Goal: Task Accomplishment & Management: Manage account settings

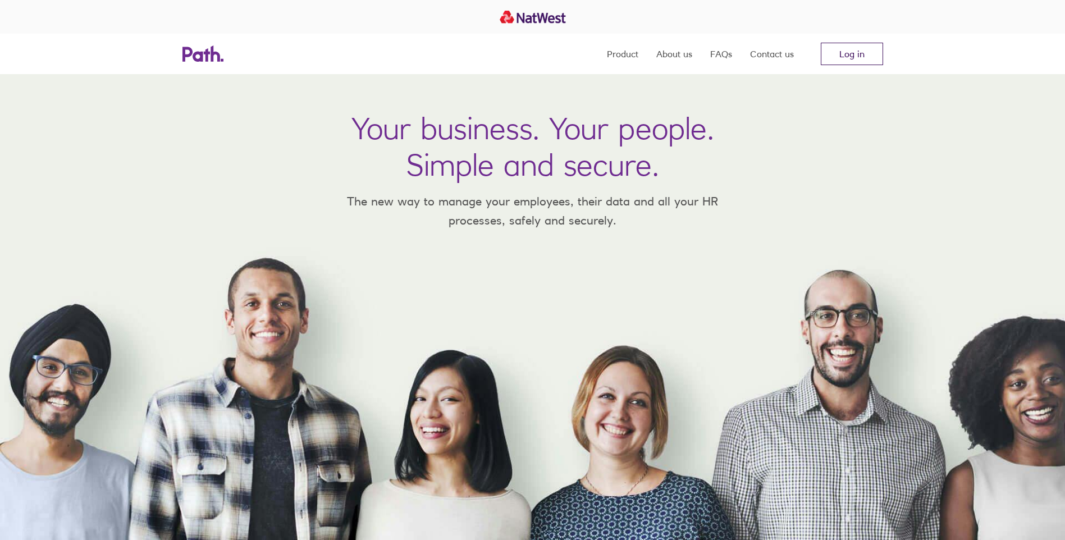
click at [841, 56] on link "Log in" at bounding box center [852, 54] width 62 height 22
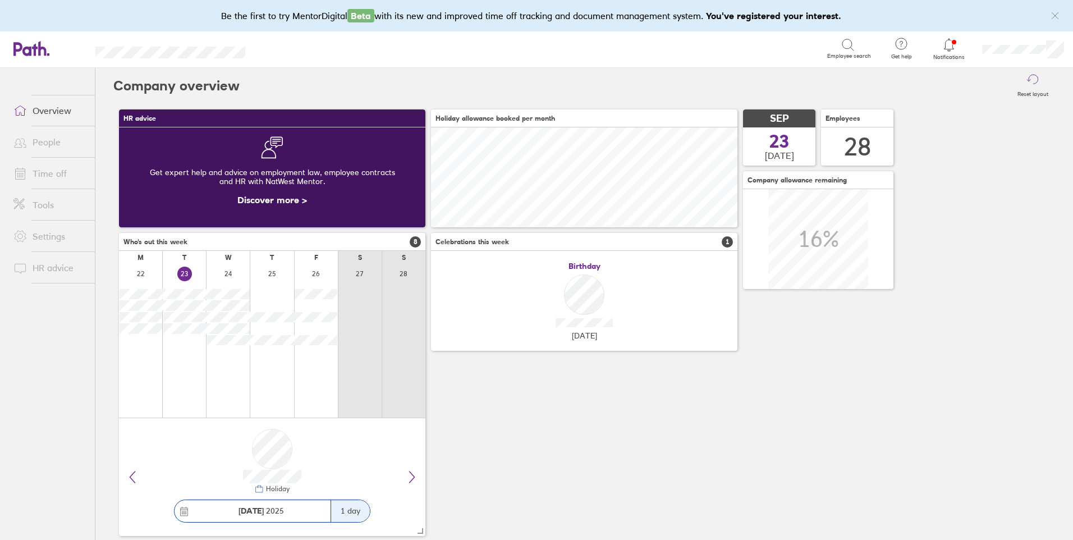
scroll to position [100, 306]
click at [51, 172] on link "Time off" at bounding box center [49, 173] width 90 height 22
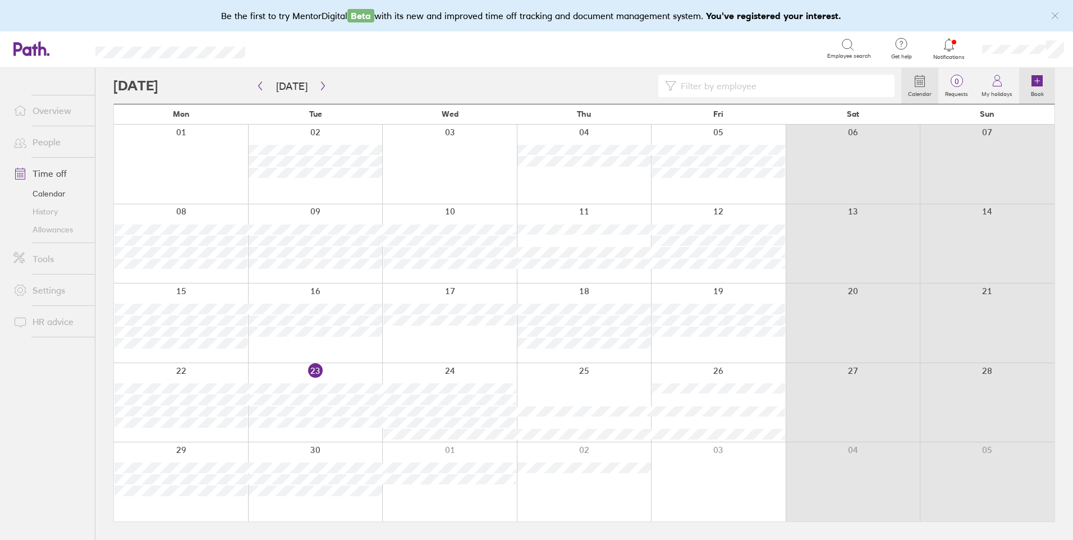
click at [1033, 85] on icon at bounding box center [1037, 80] width 11 height 11
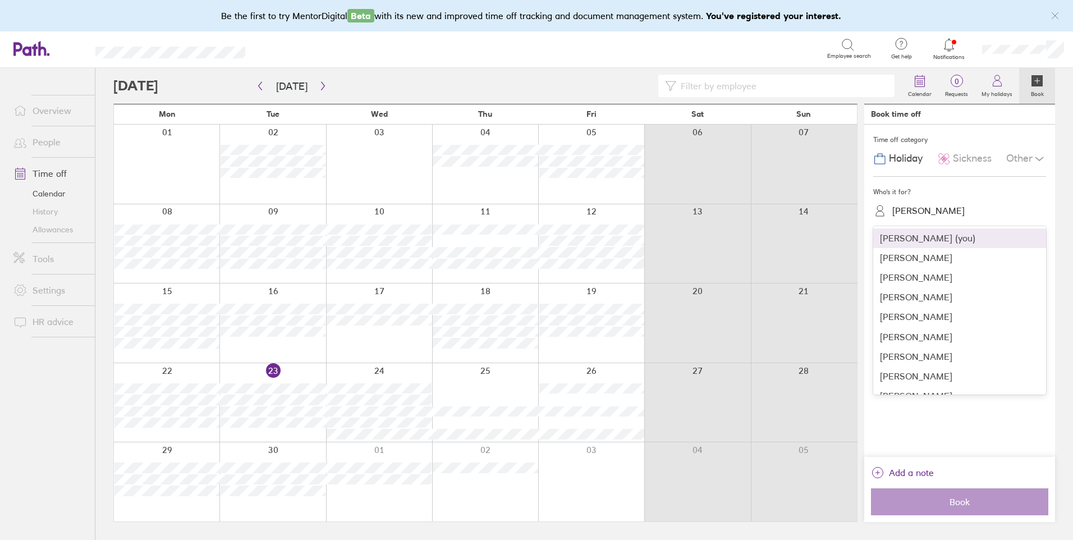
click at [957, 212] on div "[PERSON_NAME]" at bounding box center [966, 210] width 159 height 17
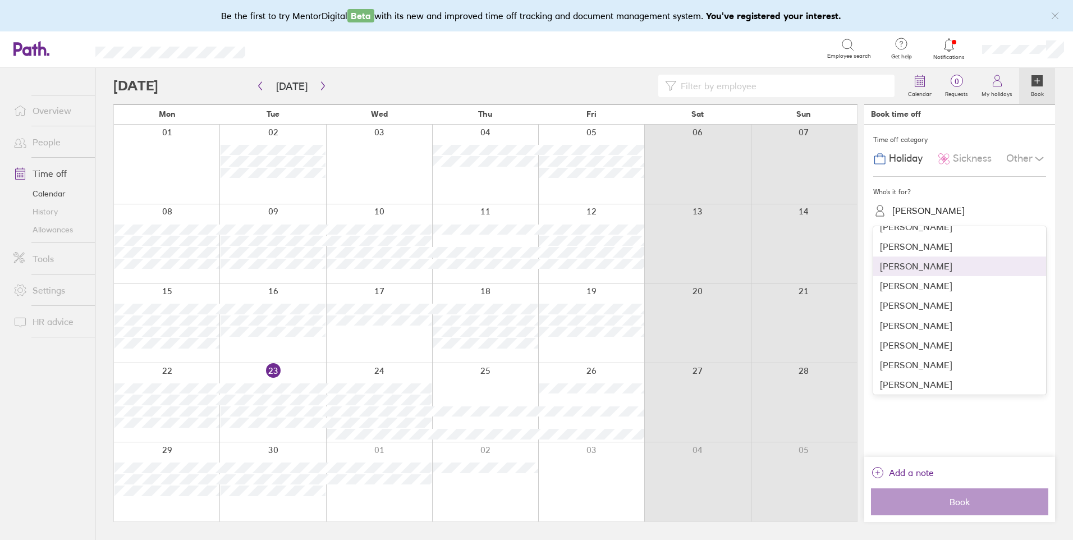
scroll to position [147, 0]
click at [961, 326] on div "[PERSON_NAME]" at bounding box center [959, 328] width 173 height 20
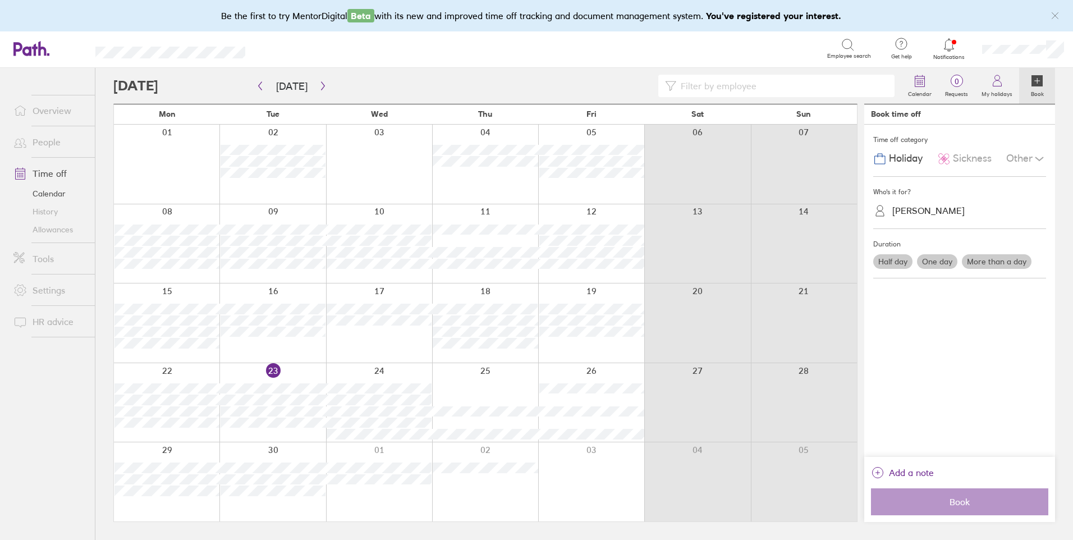
click at [1000, 264] on label "More than a day" at bounding box center [997, 261] width 70 height 15
click at [0, 0] on input "More than a day" at bounding box center [0, 0] width 0 height 0
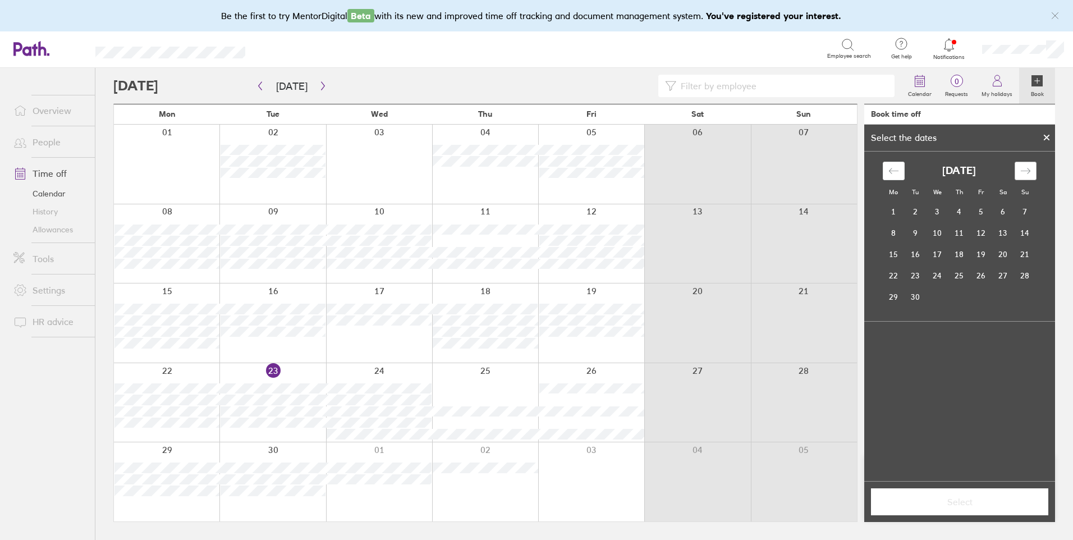
click at [1028, 173] on icon "Move forward to switch to the next month." at bounding box center [1025, 171] width 10 height 6
click at [889, 254] on td "10" at bounding box center [894, 254] width 22 height 21
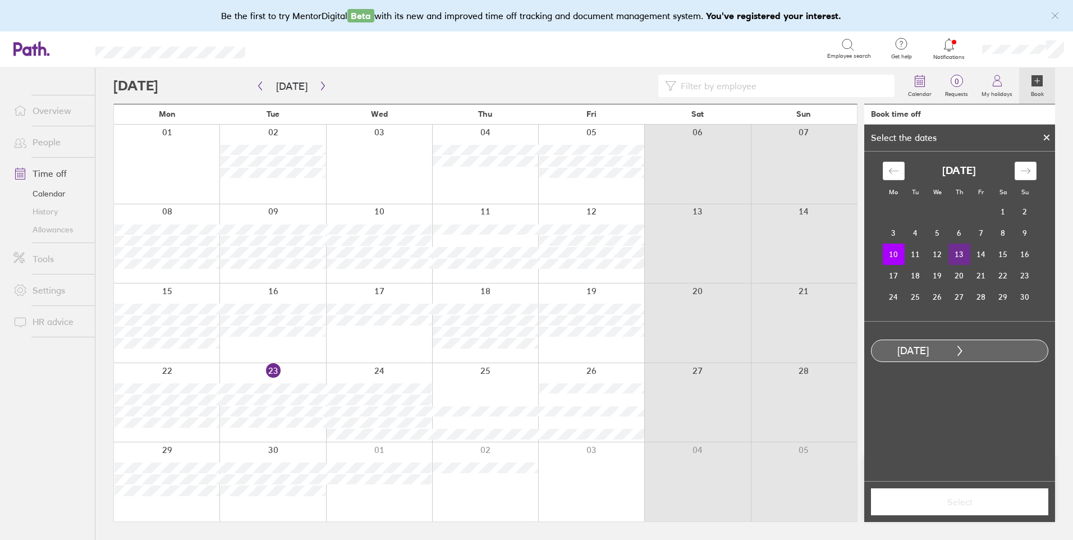
click at [955, 259] on td "13" at bounding box center [959, 254] width 22 height 21
click at [938, 507] on span "Select" at bounding box center [960, 502] width 162 height 10
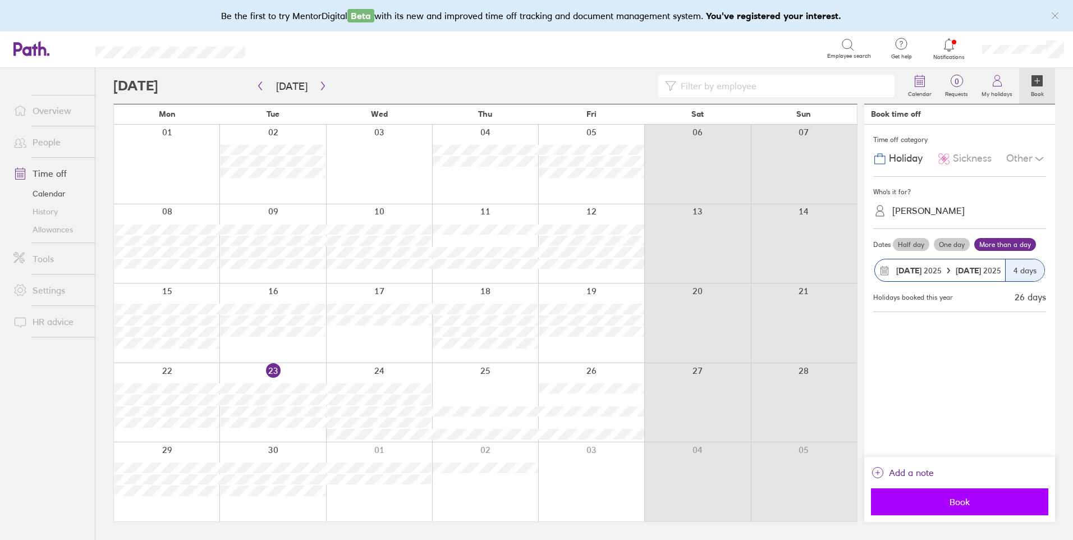
click at [975, 501] on span "Book" at bounding box center [960, 502] width 162 height 10
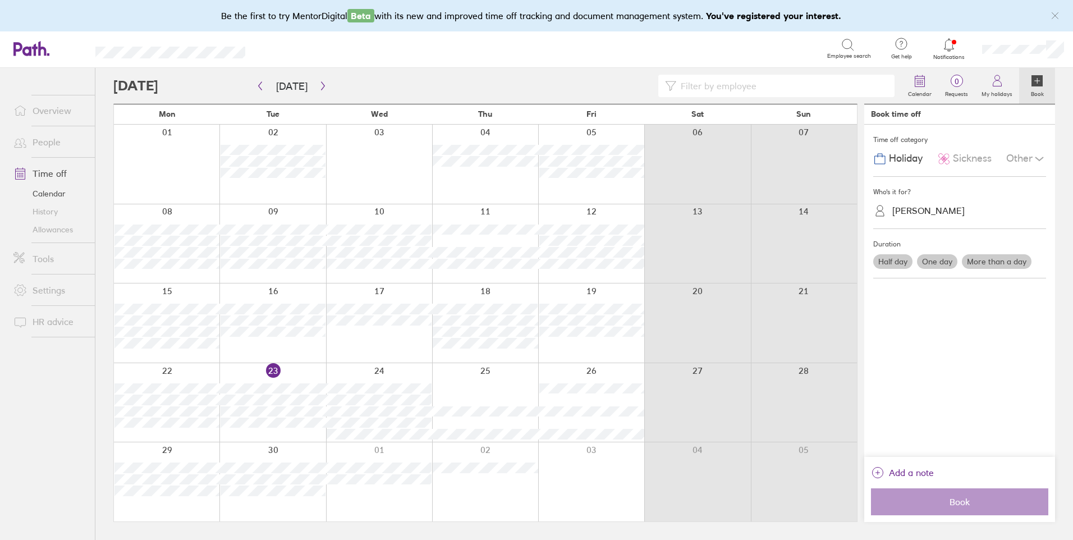
click at [931, 213] on div "Katherine Gregson" at bounding box center [928, 210] width 72 height 11
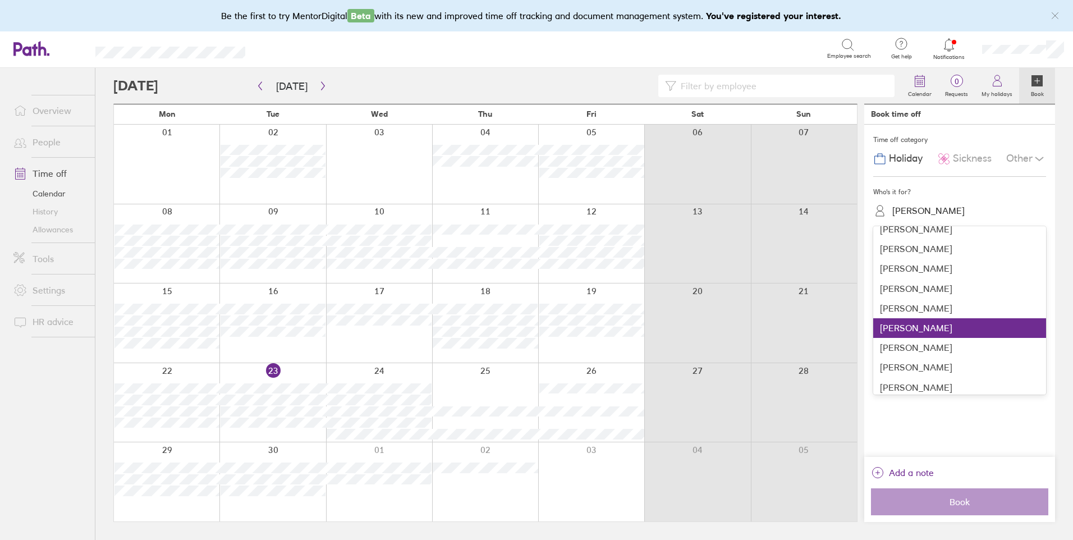
scroll to position [294, 0]
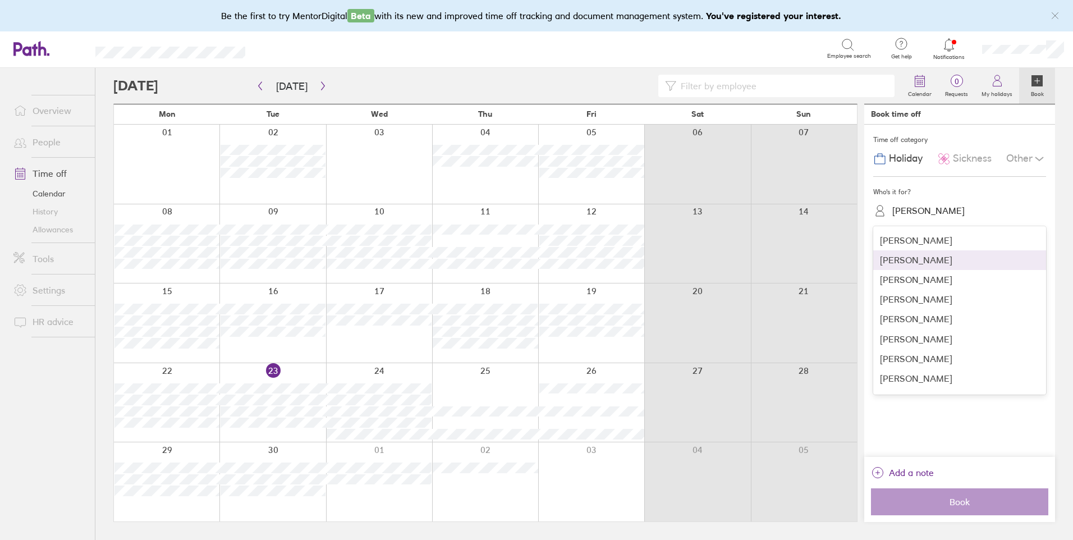
click at [982, 263] on div "Michaela Simonds" at bounding box center [959, 260] width 173 height 20
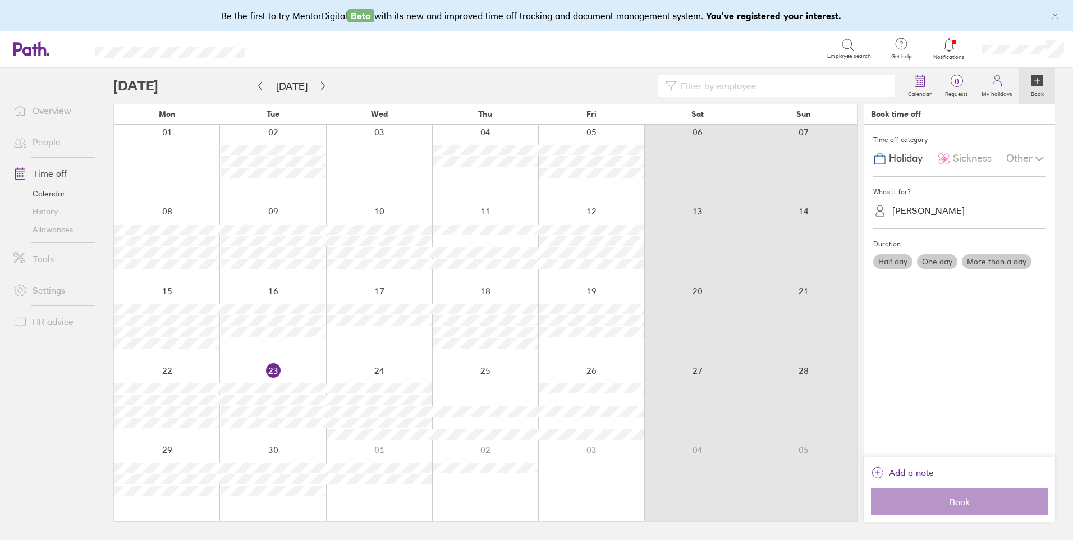
click at [938, 260] on label "One day" at bounding box center [937, 261] width 40 height 15
click at [0, 0] on input "One day" at bounding box center [0, 0] width 0 height 0
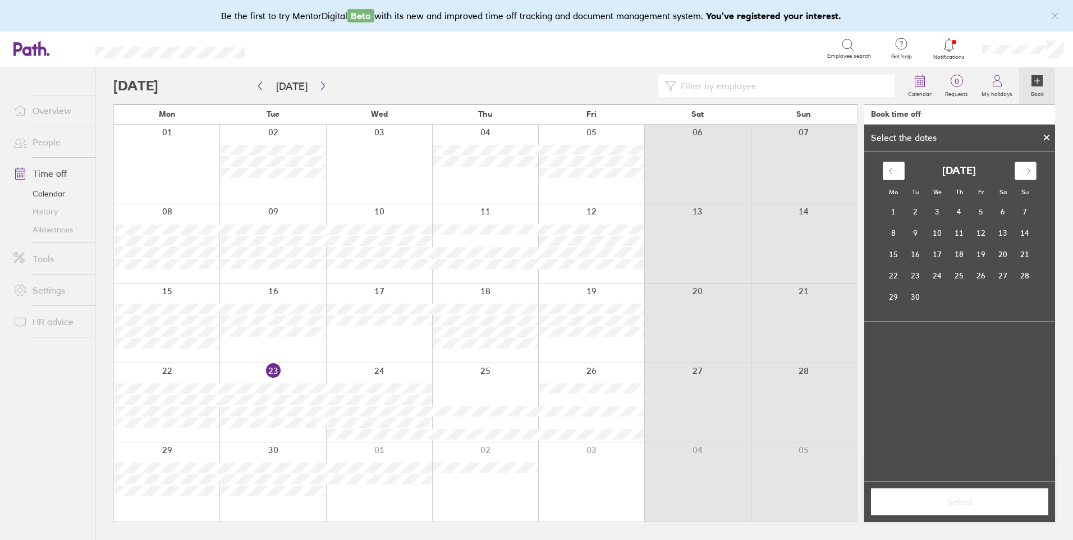
click at [1024, 168] on icon "Move forward to switch to the next month." at bounding box center [1025, 171] width 11 height 11
click at [916, 273] on td "18" at bounding box center [916, 275] width 22 height 21
click at [938, 511] on button "Select" at bounding box center [959, 501] width 177 height 27
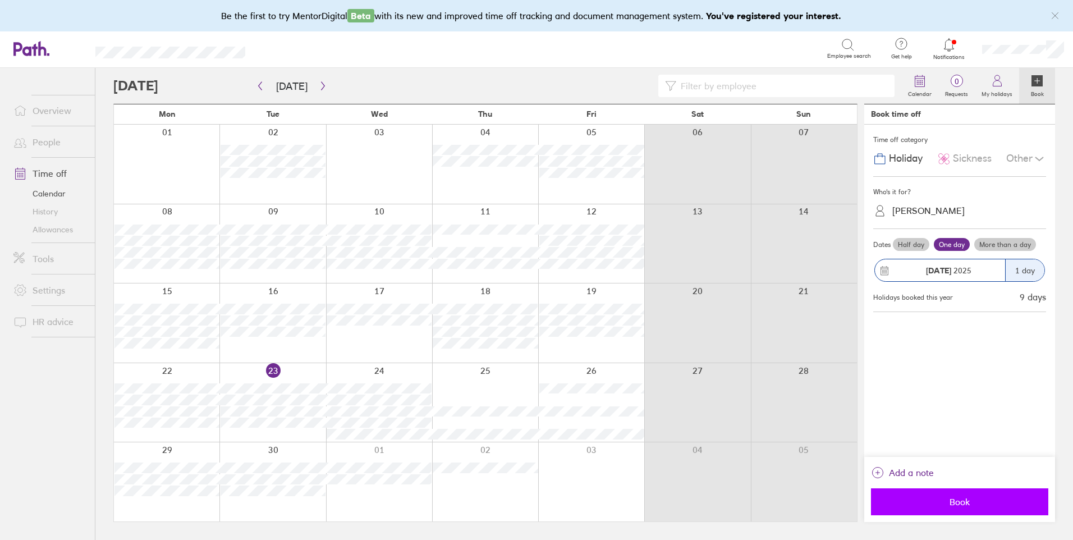
click at [959, 501] on span "Book" at bounding box center [960, 502] width 162 height 10
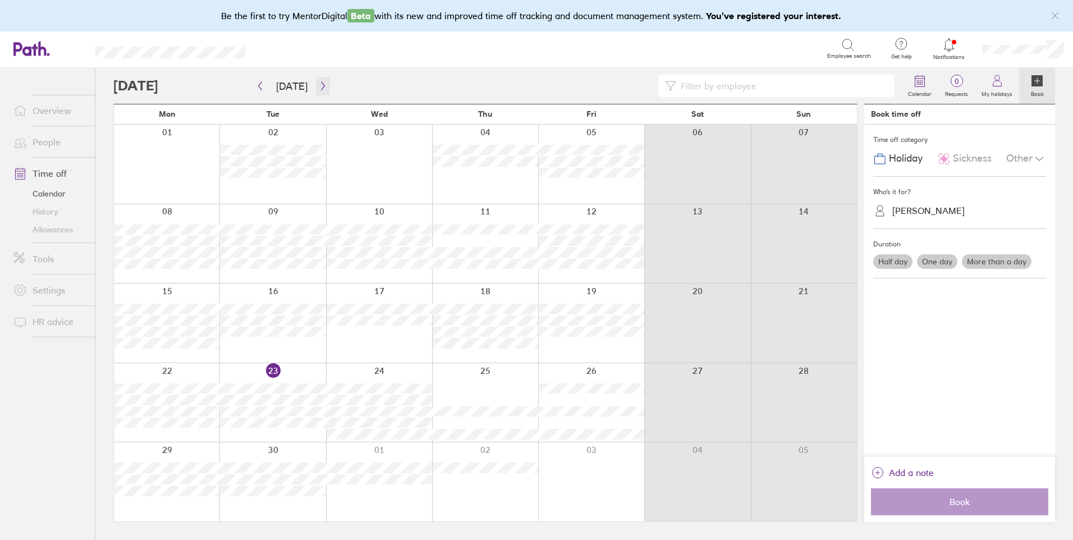
click at [319, 87] on icon "button" at bounding box center [323, 85] width 8 height 9
click at [942, 264] on label "One day" at bounding box center [937, 261] width 40 height 15
click at [0, 0] on input "One day" at bounding box center [0, 0] width 0 height 0
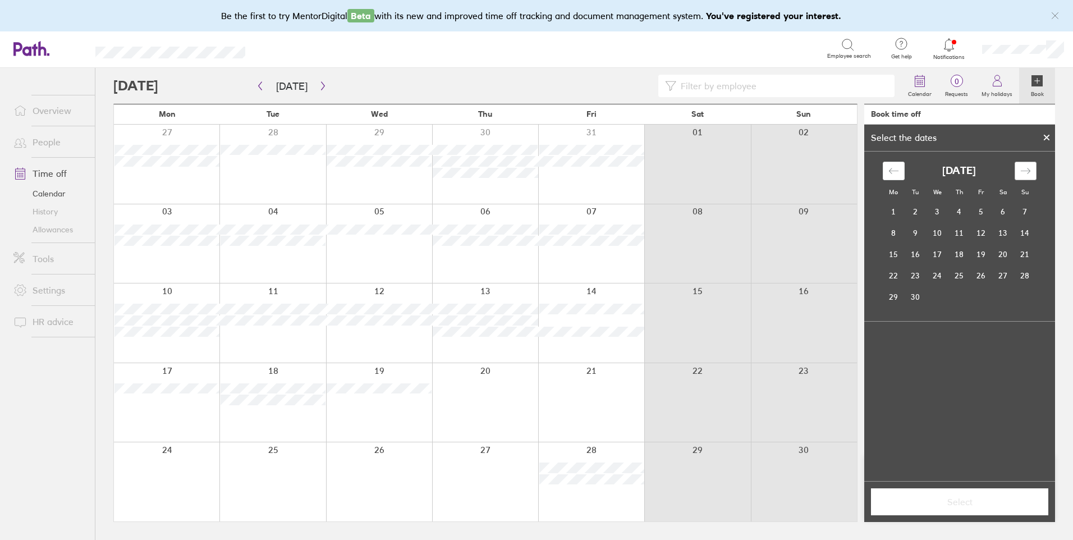
click at [1022, 168] on icon "Move forward to switch to the next month." at bounding box center [1025, 171] width 11 height 11
click at [939, 301] on td "31" at bounding box center [938, 296] width 22 height 21
click at [938, 499] on span "Select" at bounding box center [960, 502] width 162 height 10
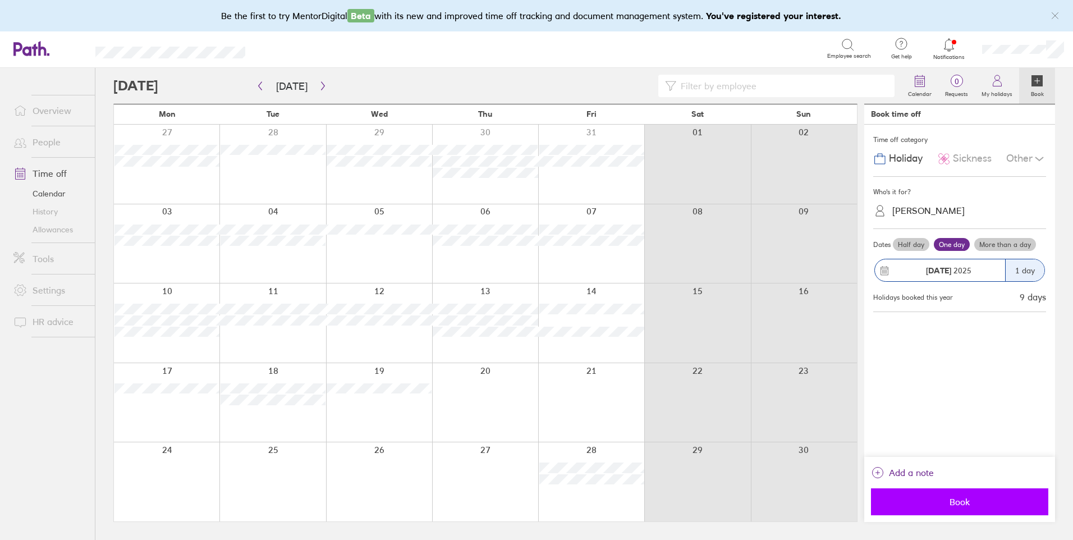
click at [948, 500] on span "Book" at bounding box center [960, 502] width 162 height 10
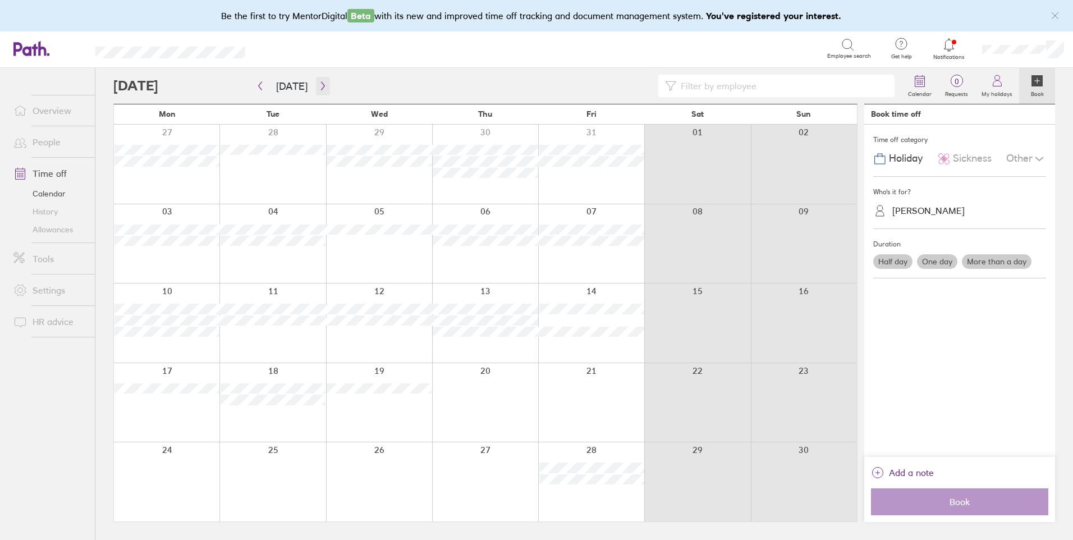
click at [318, 90] on button "button" at bounding box center [323, 86] width 14 height 19
click at [42, 145] on link "People" at bounding box center [49, 142] width 90 height 22
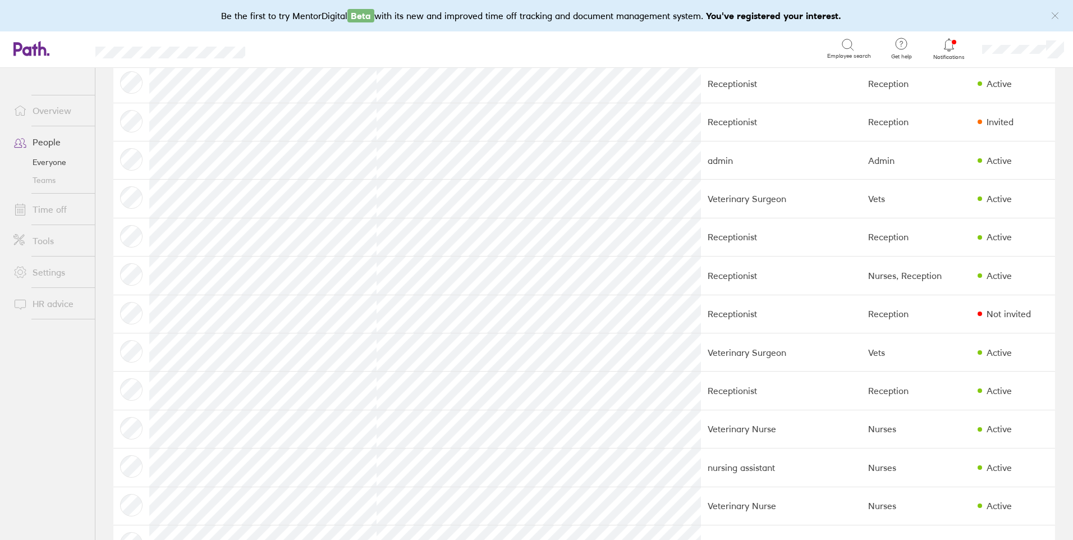
scroll to position [412, 0]
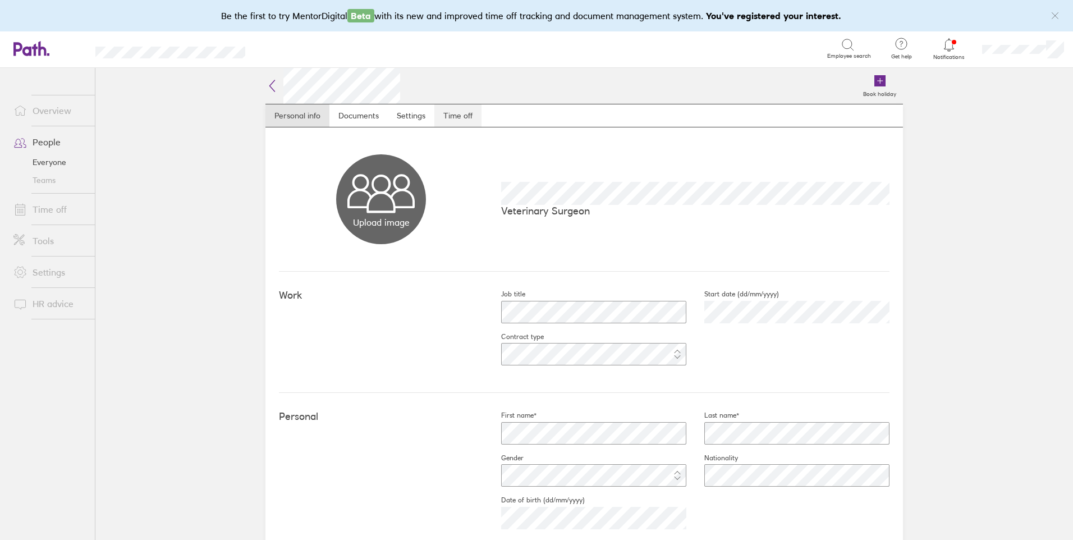
click at [451, 116] on link "Time off" at bounding box center [457, 115] width 47 height 22
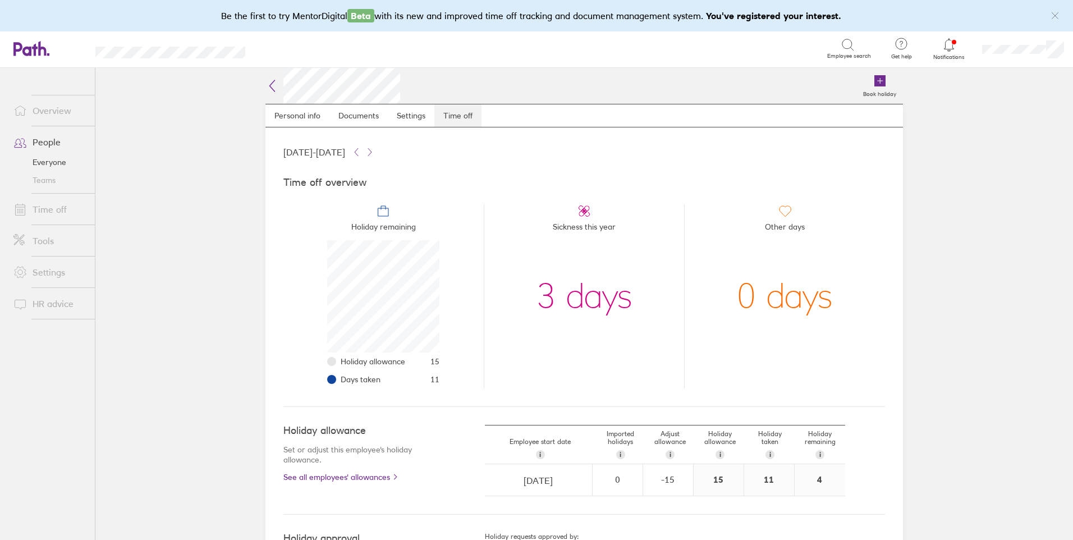
scroll to position [112, 112]
click at [51, 207] on link "Time off" at bounding box center [49, 209] width 90 height 22
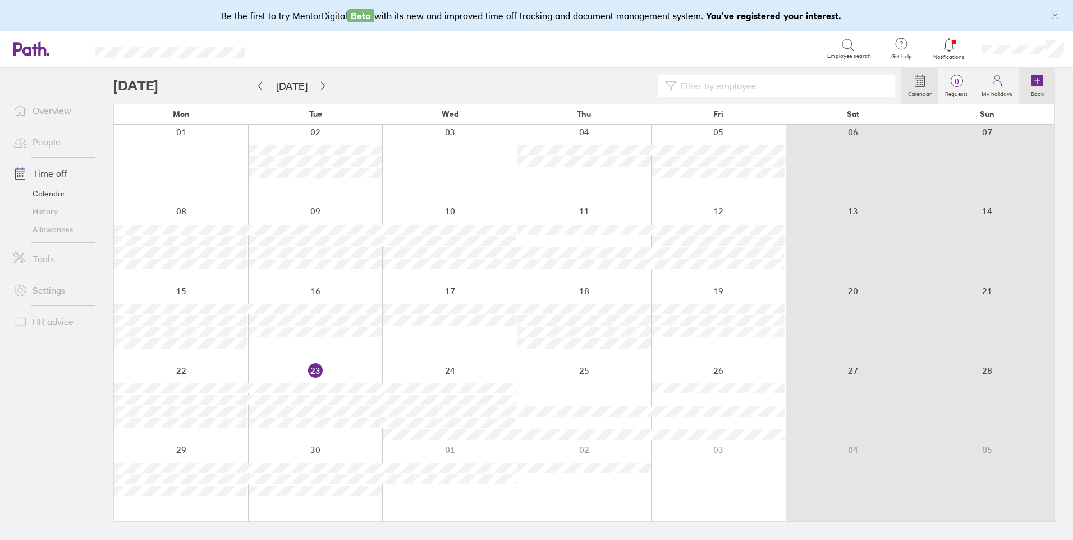
click at [1041, 87] on link "Book" at bounding box center [1037, 86] width 36 height 36
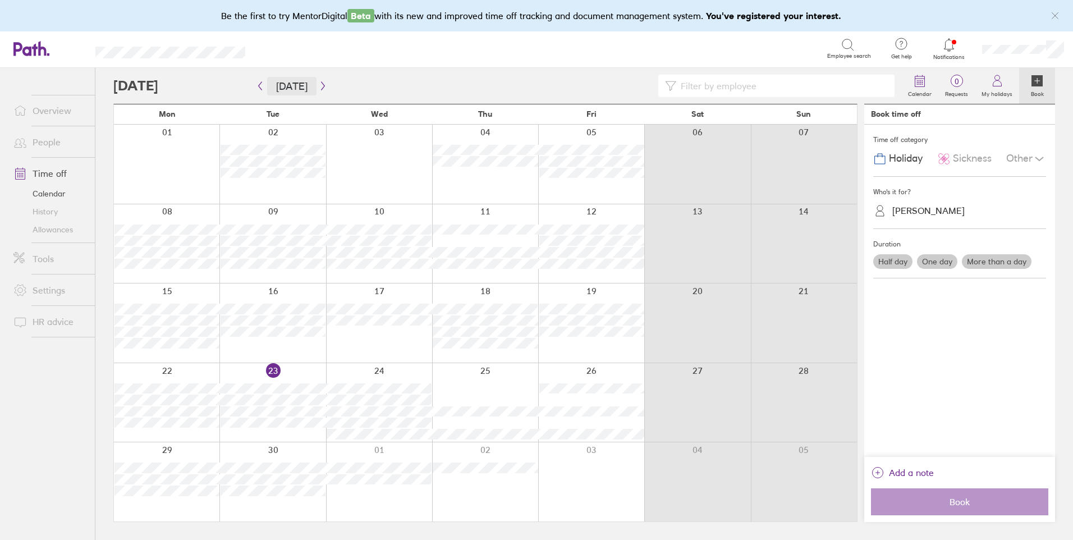
click at [311, 84] on button "Today" at bounding box center [291, 86] width 49 height 19
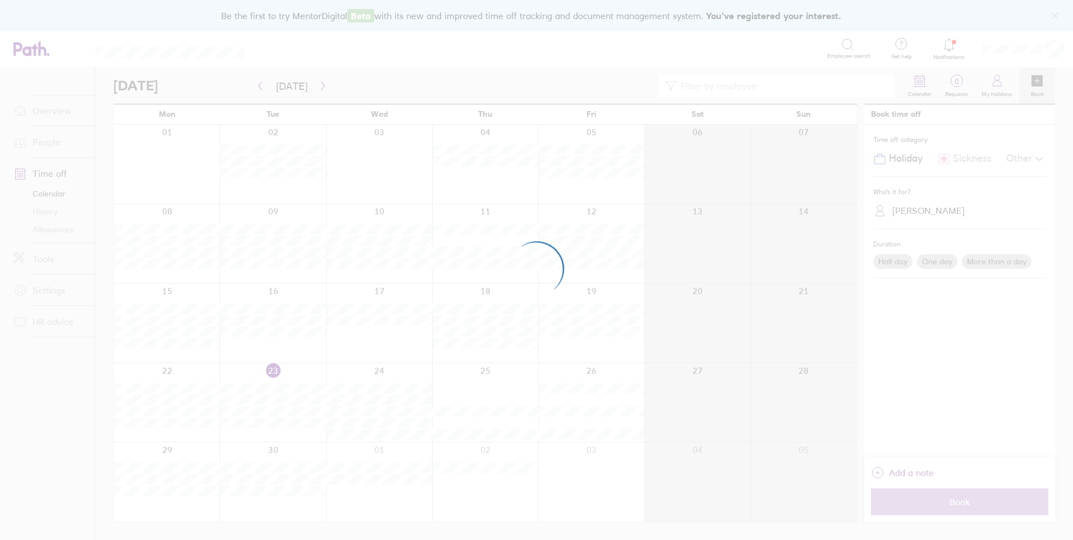
click at [320, 86] on div at bounding box center [536, 270] width 1073 height 540
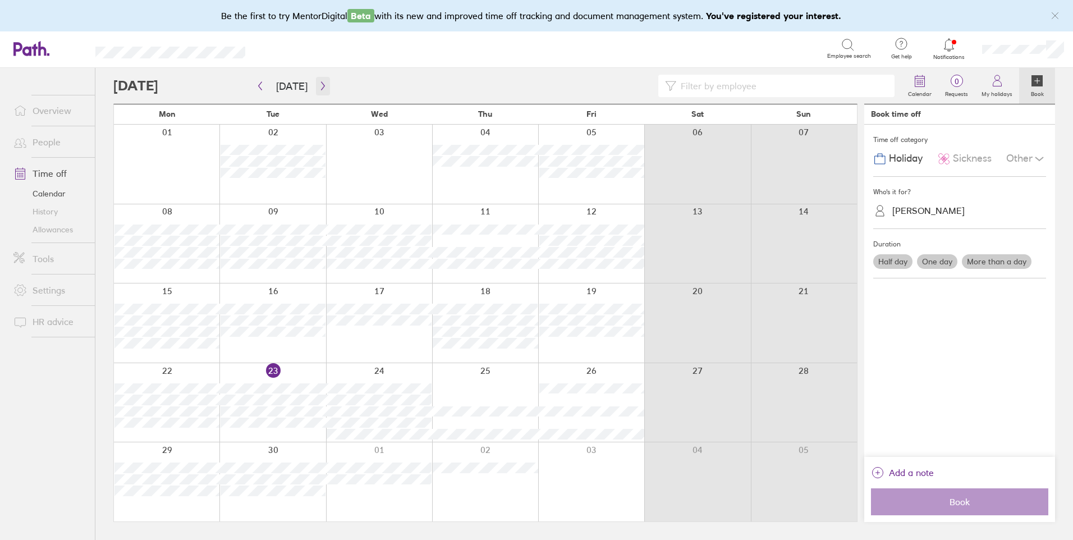
click at [319, 84] on icon "button" at bounding box center [323, 85] width 8 height 9
click at [915, 212] on div "Helen Sumner" at bounding box center [928, 210] width 72 height 11
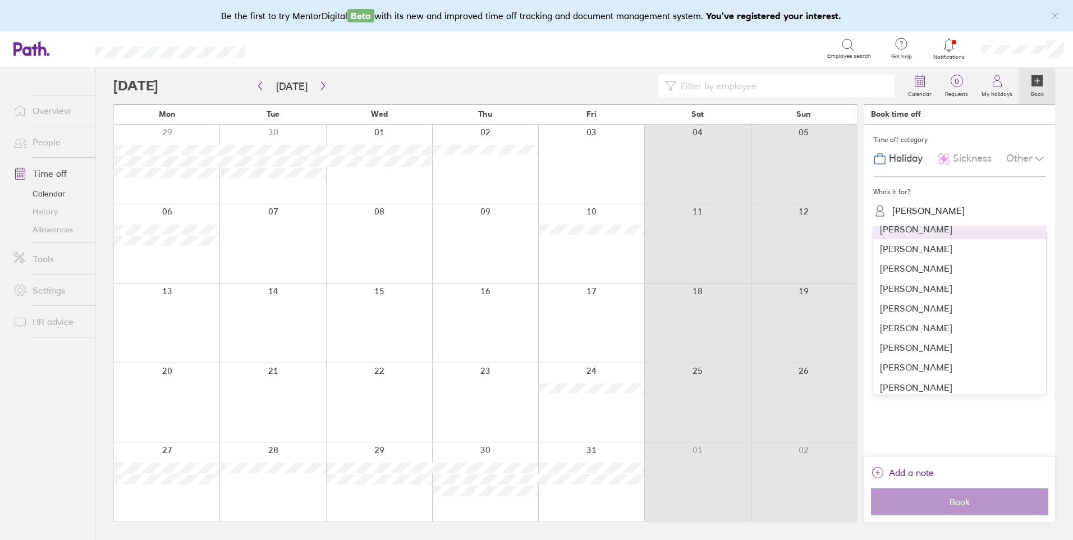
scroll to position [294, 0]
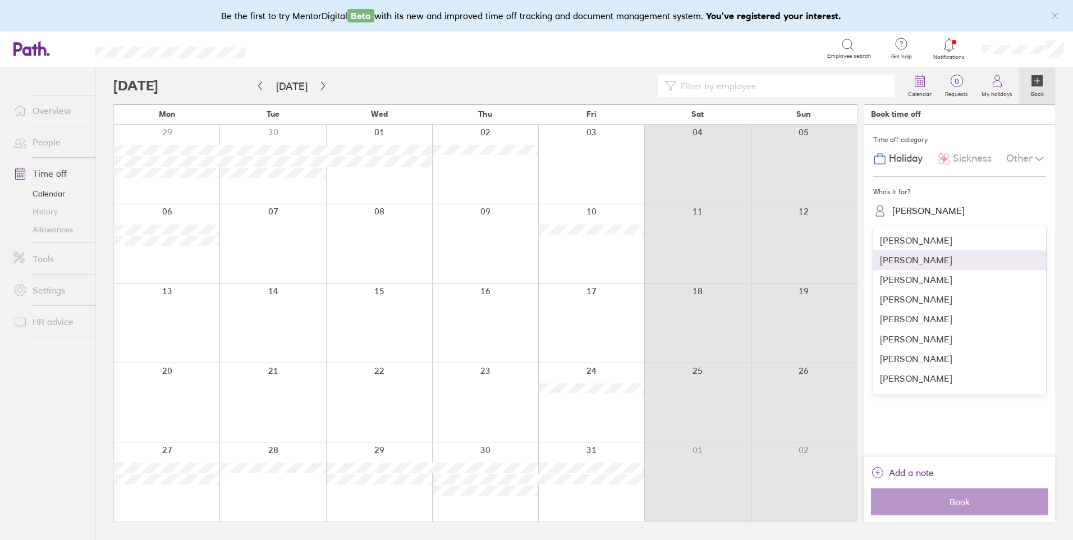
click at [932, 265] on div "Michaela Simonds" at bounding box center [959, 260] width 173 height 20
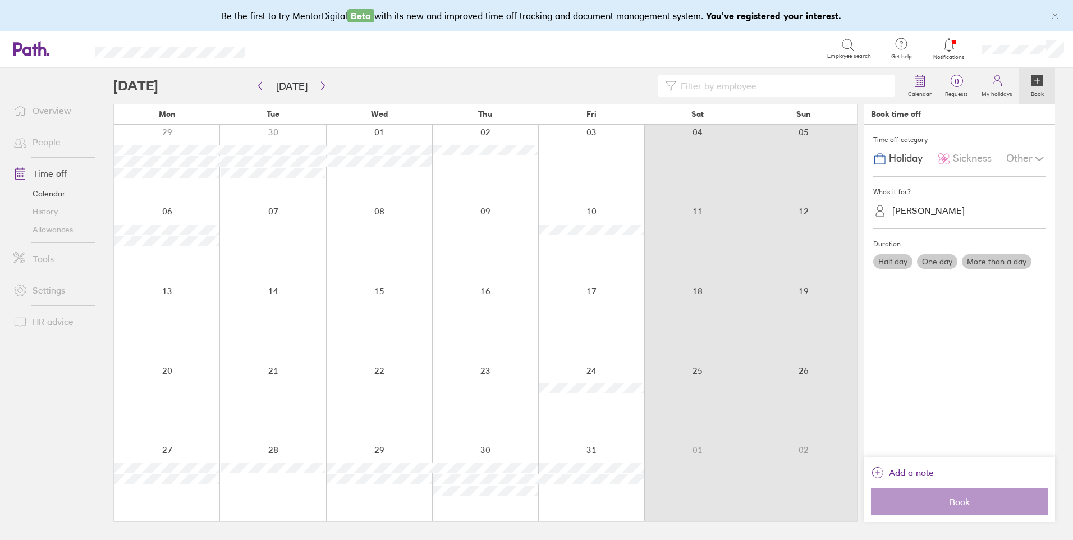
click at [988, 263] on label "More than a day" at bounding box center [997, 261] width 70 height 15
click at [0, 0] on input "More than a day" at bounding box center [0, 0] width 0 height 0
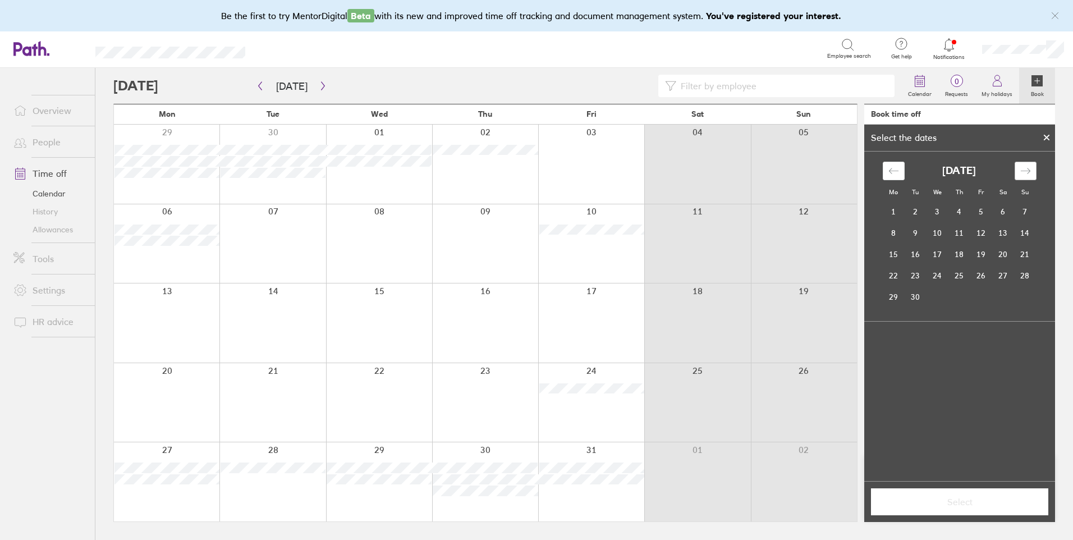
click at [1033, 171] on div "Move forward to switch to the next month." at bounding box center [1026, 171] width 22 height 19
click at [911, 281] on td "21" at bounding box center [916, 275] width 22 height 21
click at [942, 281] on td "22" at bounding box center [938, 275] width 22 height 21
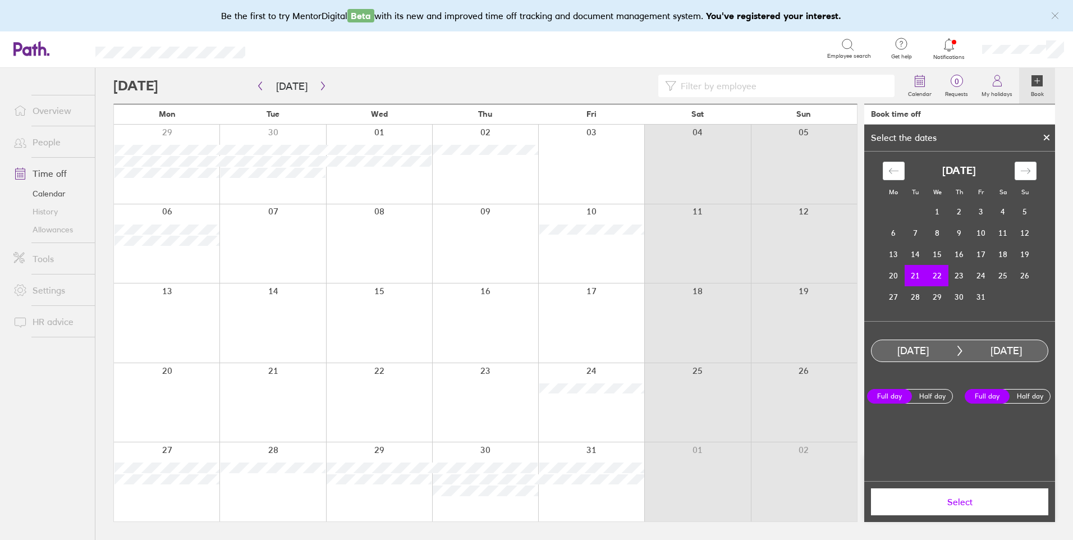
click at [961, 506] on span "Select" at bounding box center [960, 502] width 162 height 10
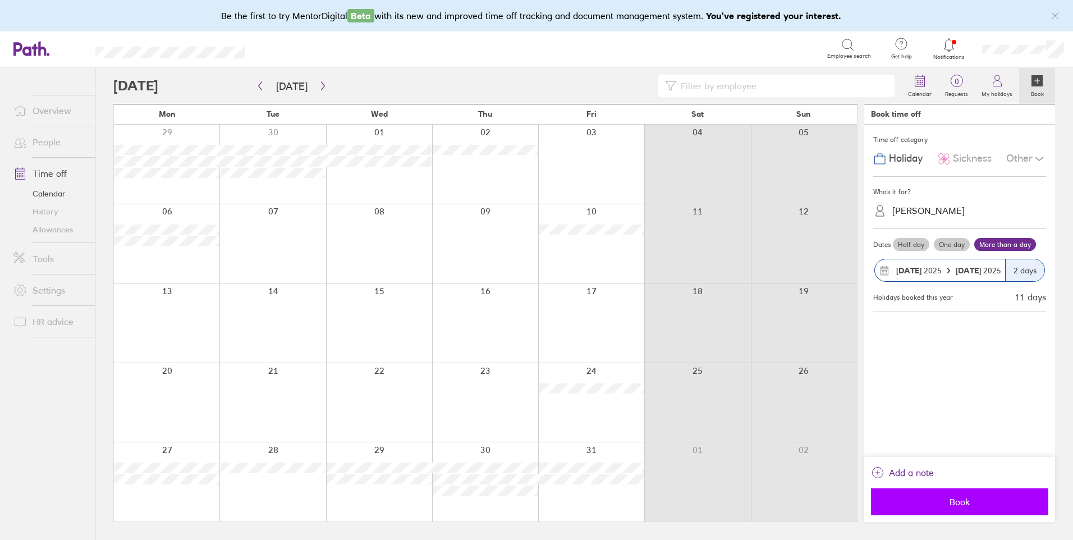
click at [961, 505] on span "Book" at bounding box center [960, 502] width 162 height 10
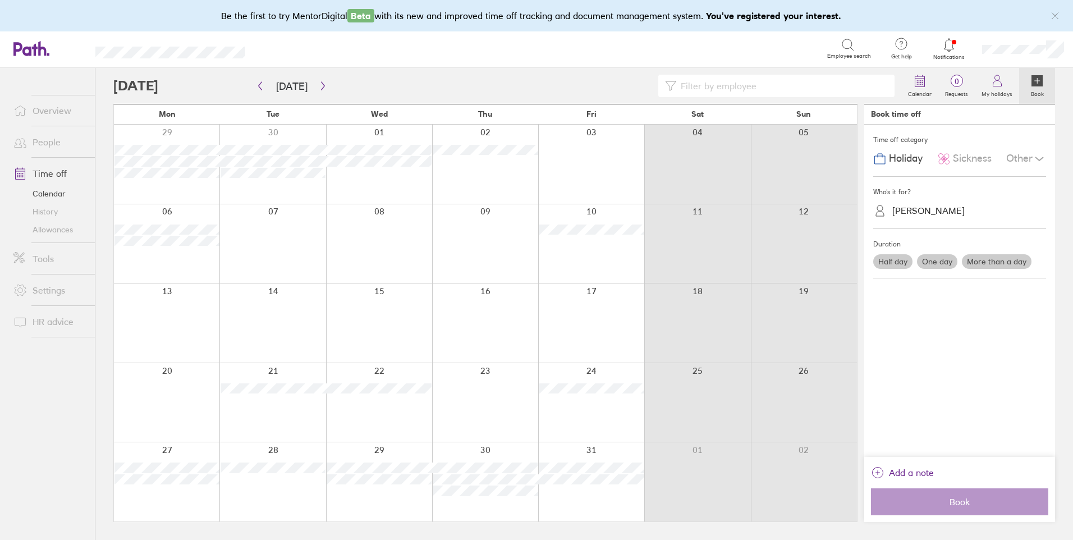
click at [973, 263] on label "More than a day" at bounding box center [997, 261] width 70 height 15
click at [0, 0] on input "More than a day" at bounding box center [0, 0] width 0 height 0
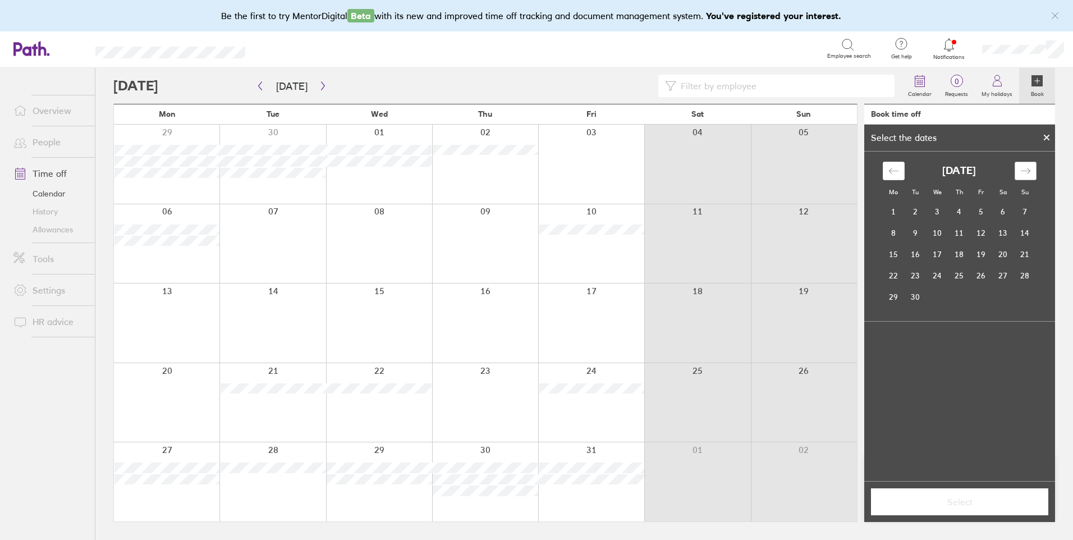
click at [1030, 168] on icon "Move forward to switch to the next month." at bounding box center [1025, 171] width 11 height 11
click at [914, 235] on td "9" at bounding box center [916, 232] width 22 height 21
click at [933, 236] on td "10" at bounding box center [938, 232] width 22 height 21
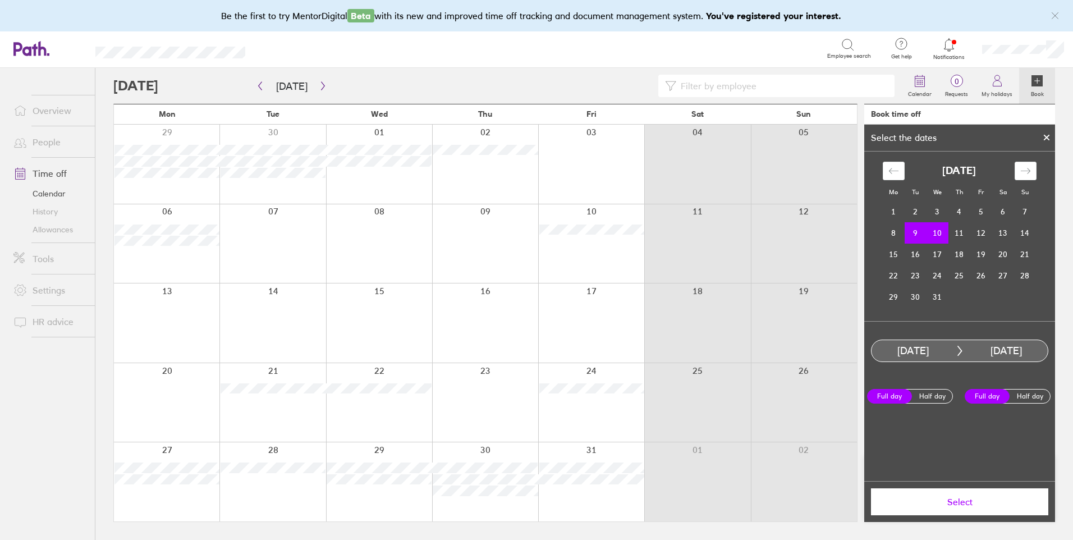
click at [940, 501] on span "Select" at bounding box center [960, 502] width 162 height 10
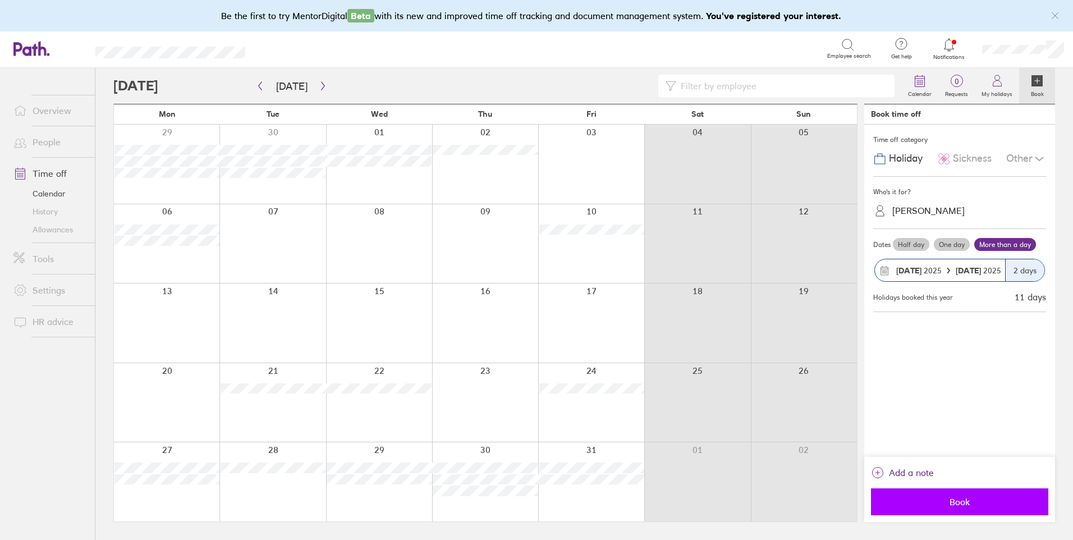
click at [945, 501] on span "Book" at bounding box center [960, 502] width 162 height 10
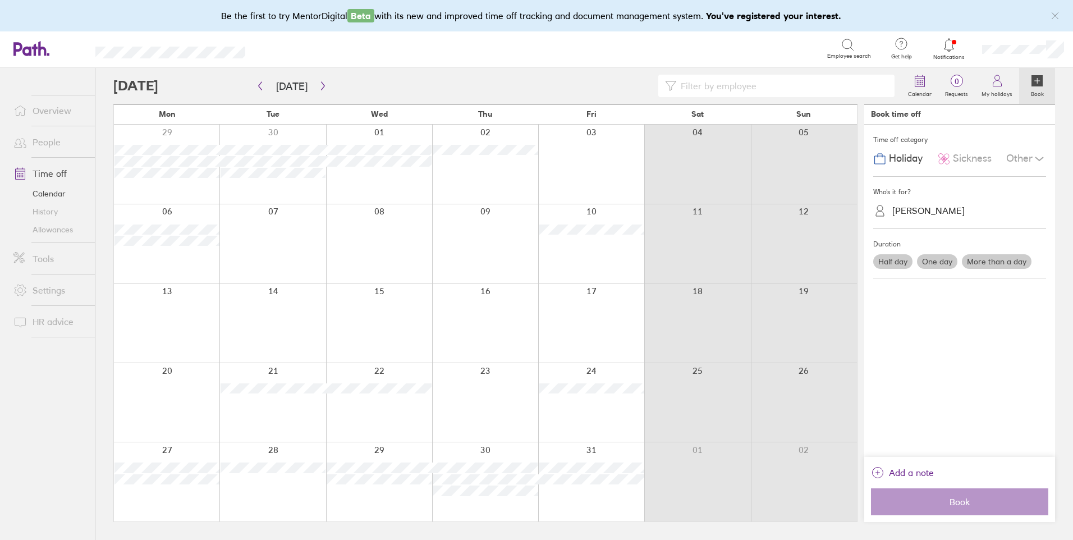
click at [46, 138] on link "People" at bounding box center [49, 142] width 90 height 22
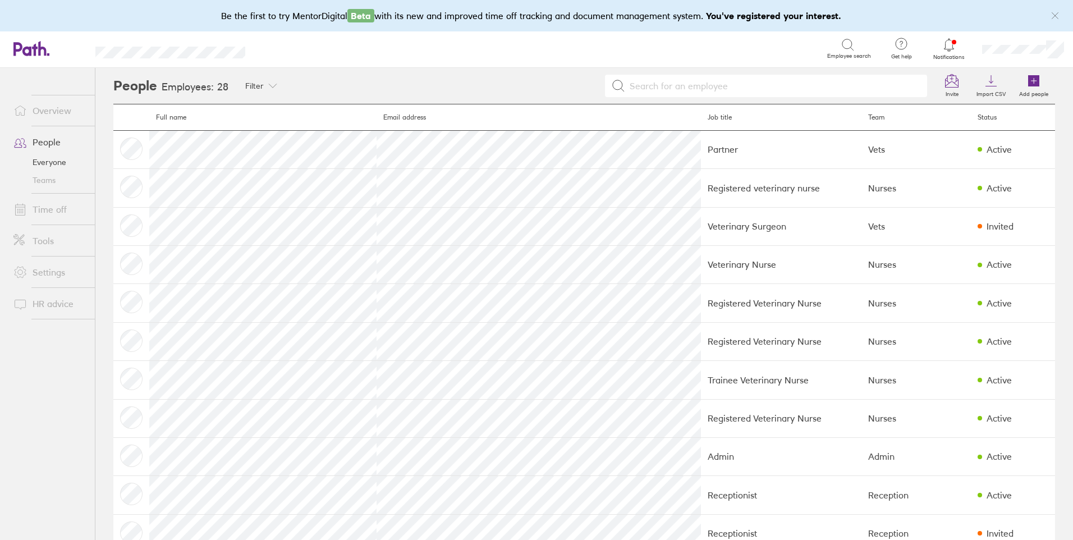
scroll to position [412, 0]
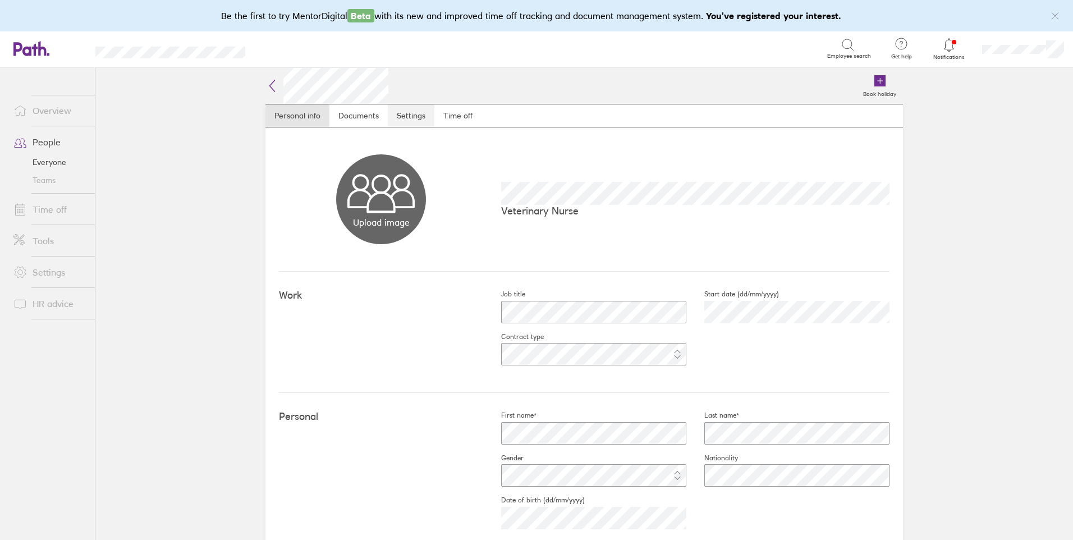
click at [416, 117] on link "Settings" at bounding box center [411, 115] width 47 height 22
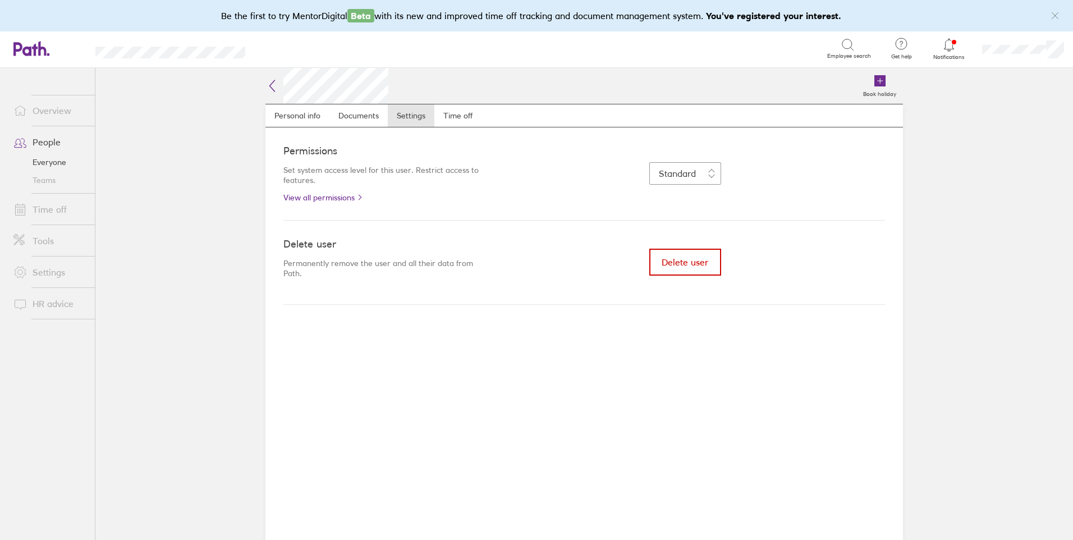
click at [683, 253] on button "Delete user" at bounding box center [685, 262] width 72 height 27
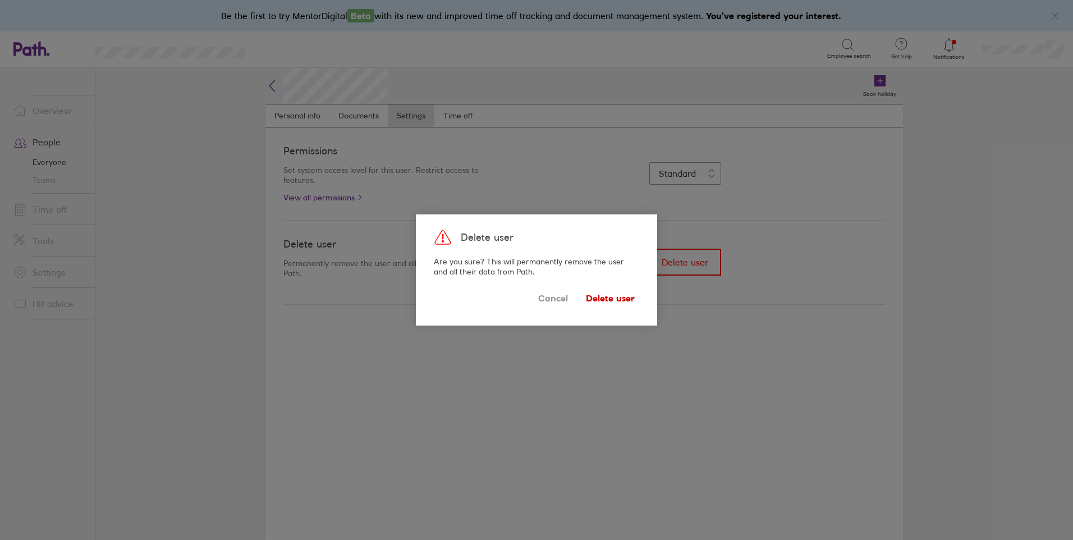
click at [601, 297] on span "Delete user" at bounding box center [610, 298] width 49 height 18
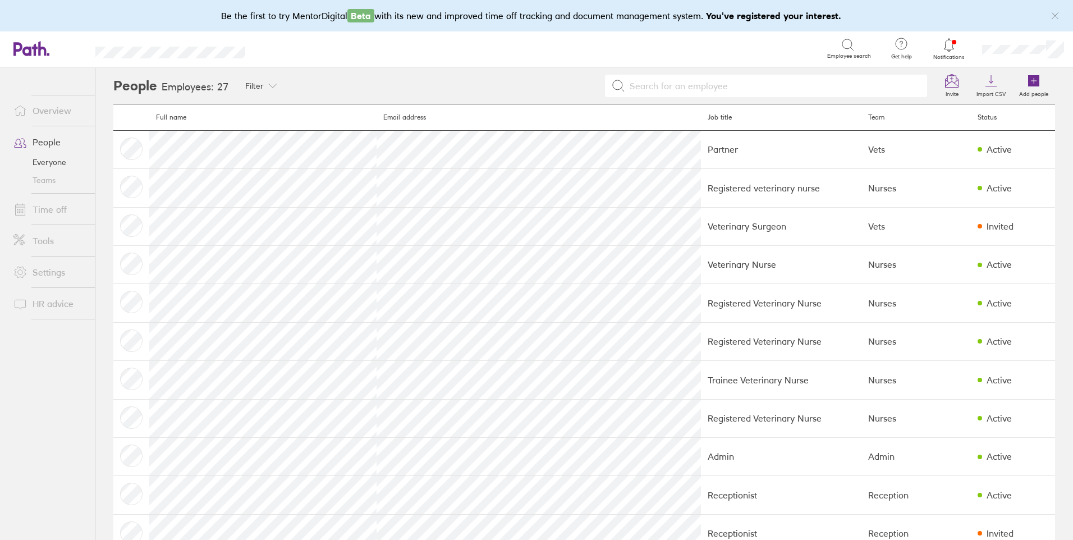
click at [43, 207] on link "Time off" at bounding box center [49, 209] width 90 height 22
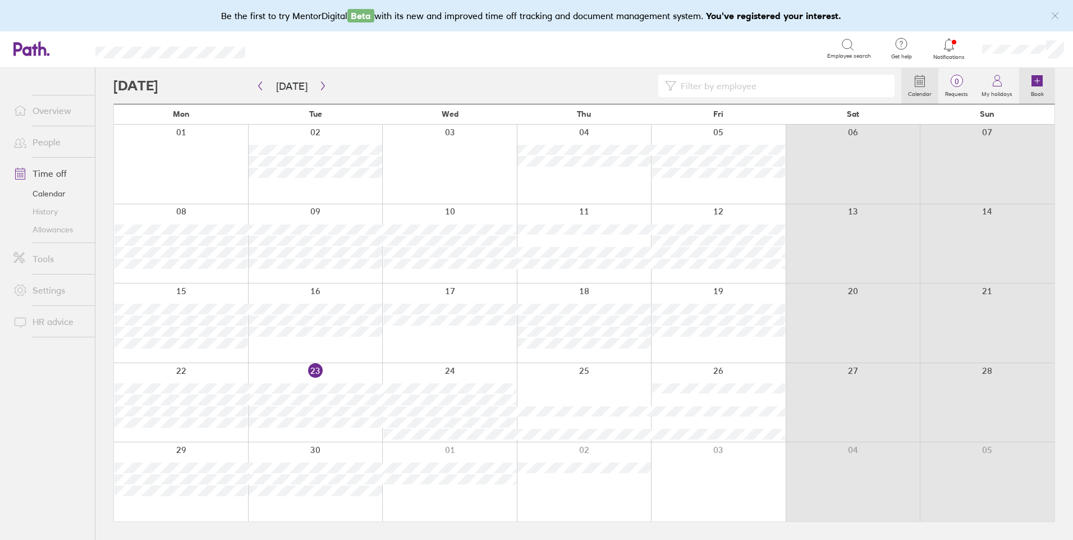
click at [1032, 82] on icon at bounding box center [1037, 80] width 11 height 11
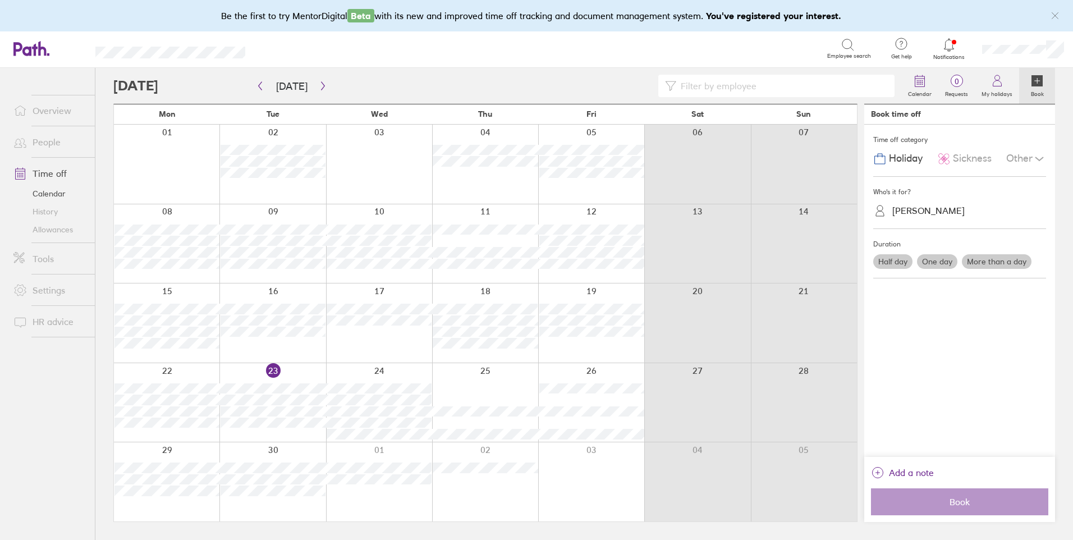
click at [955, 212] on div "Helen Sumner" at bounding box center [966, 210] width 159 height 17
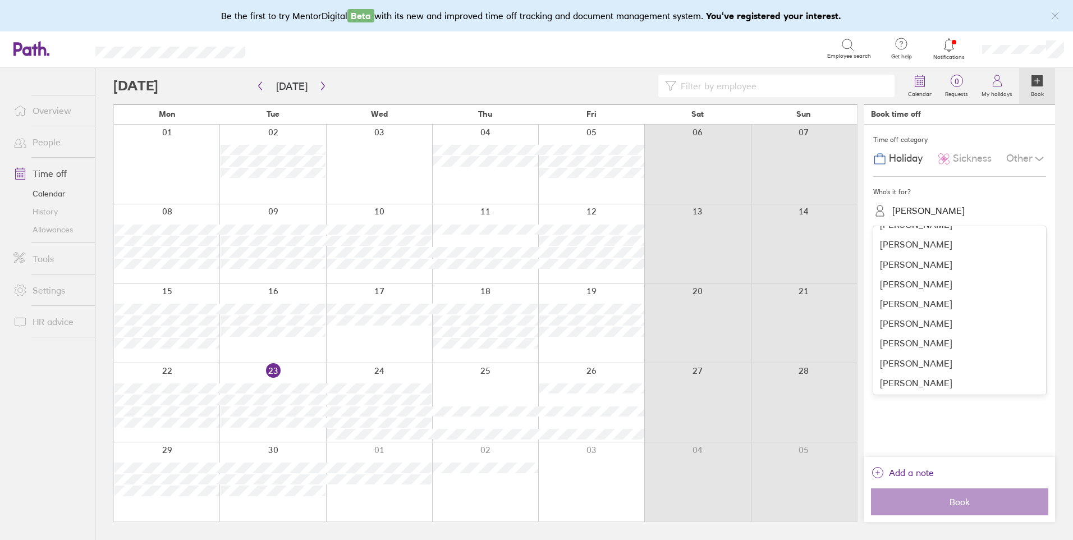
scroll to position [369, 0]
click at [962, 385] on div "Tabitha Green" at bounding box center [959, 383] width 173 height 20
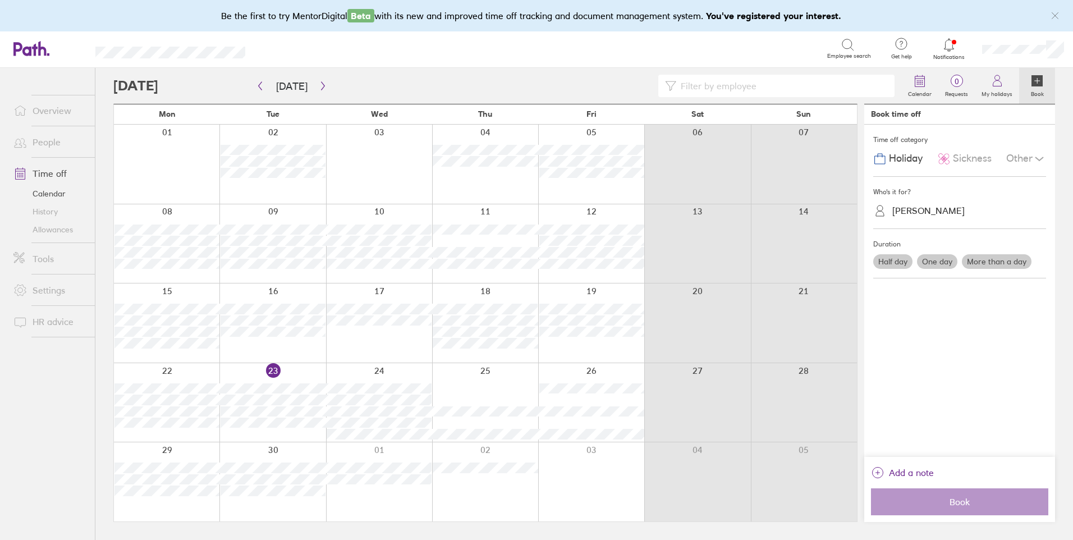
click at [942, 260] on label "One day" at bounding box center [937, 261] width 40 height 15
click at [0, 0] on input "One day" at bounding box center [0, 0] width 0 height 0
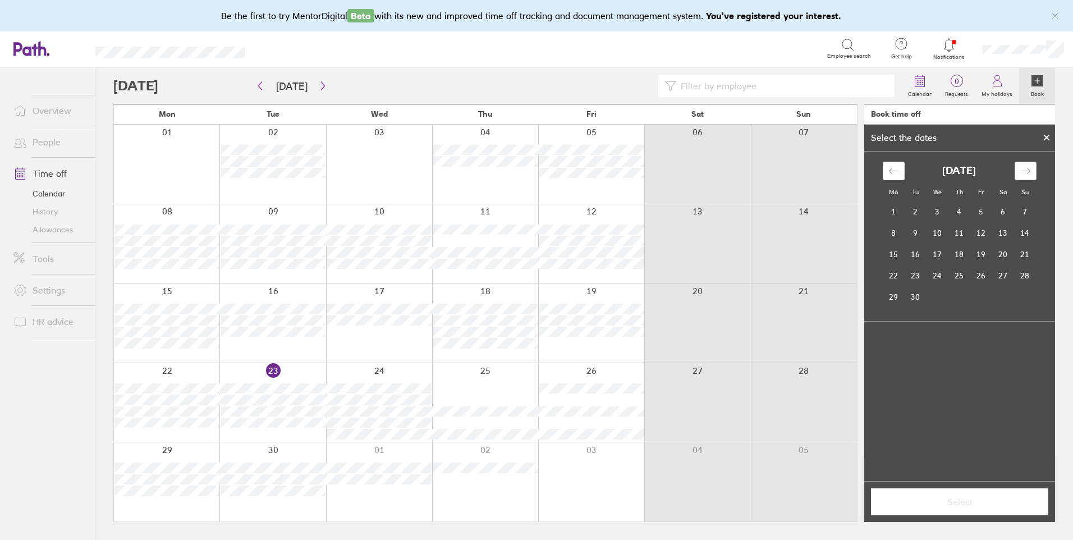
click at [1026, 167] on icon "Move forward to switch to the next month." at bounding box center [1025, 171] width 11 height 11
click at [1016, 168] on div "Move forward to switch to the next month." at bounding box center [1026, 171] width 22 height 19
click at [937, 278] on td "24" at bounding box center [938, 275] width 22 height 21
click at [971, 503] on span "Select" at bounding box center [960, 502] width 162 height 10
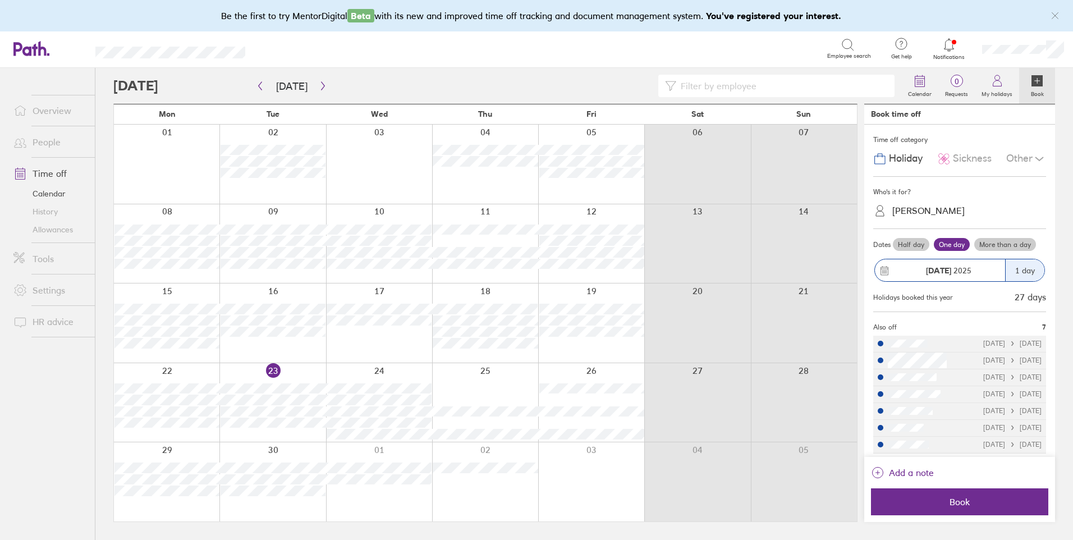
click at [980, 271] on div "24 Dec 2025" at bounding box center [948, 270] width 113 height 9
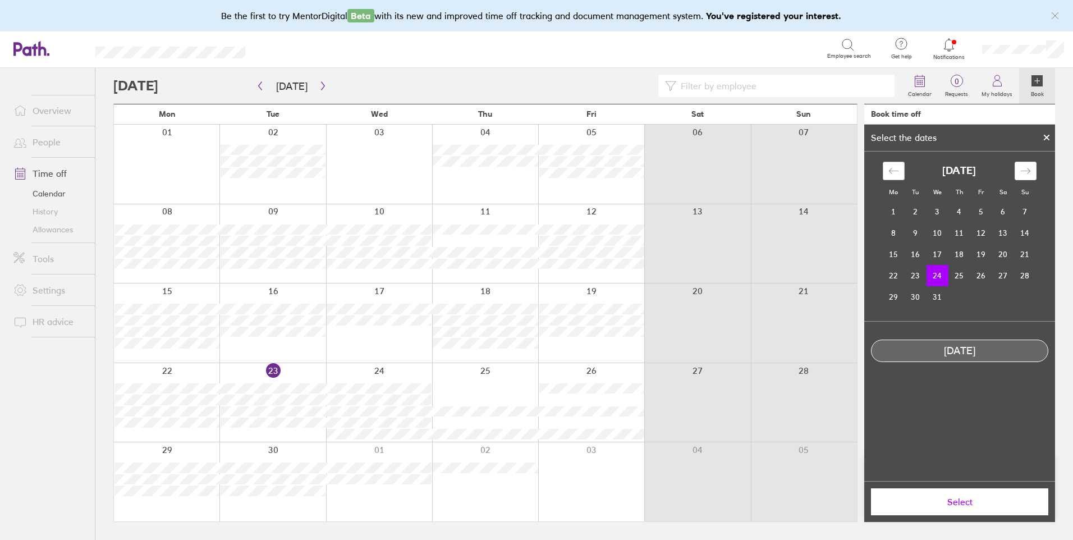
click at [888, 177] on div "Move backward to switch to the previous month." at bounding box center [894, 171] width 22 height 19
click at [1026, 170] on icon "Move forward to switch to the next month." at bounding box center [1025, 171] width 11 height 11
click at [978, 232] on td "12" at bounding box center [981, 232] width 22 height 21
click at [963, 499] on span "Select" at bounding box center [960, 502] width 162 height 10
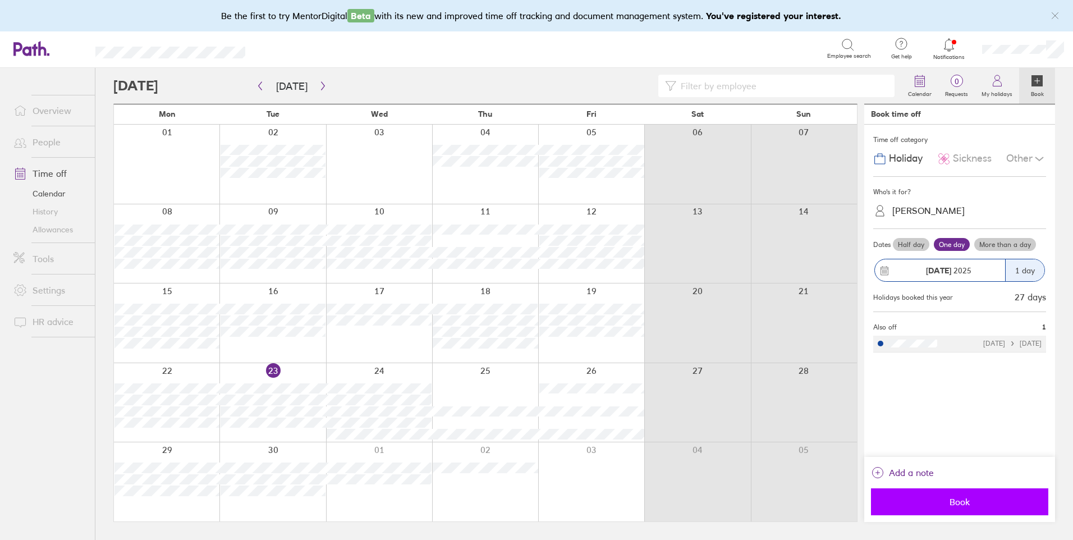
click at [953, 503] on span "Book" at bounding box center [960, 502] width 162 height 10
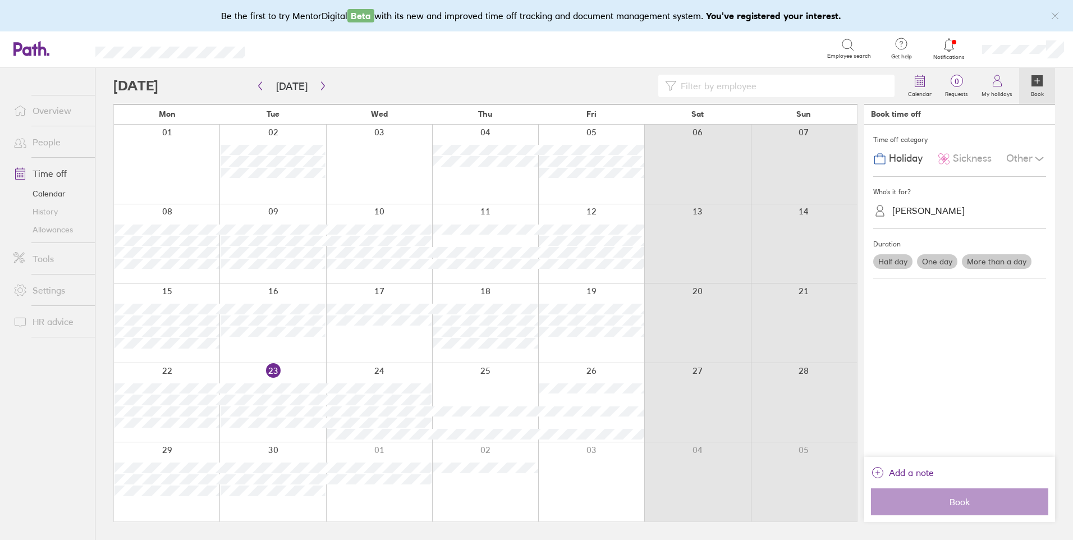
click at [49, 170] on link "Time off" at bounding box center [49, 173] width 90 height 22
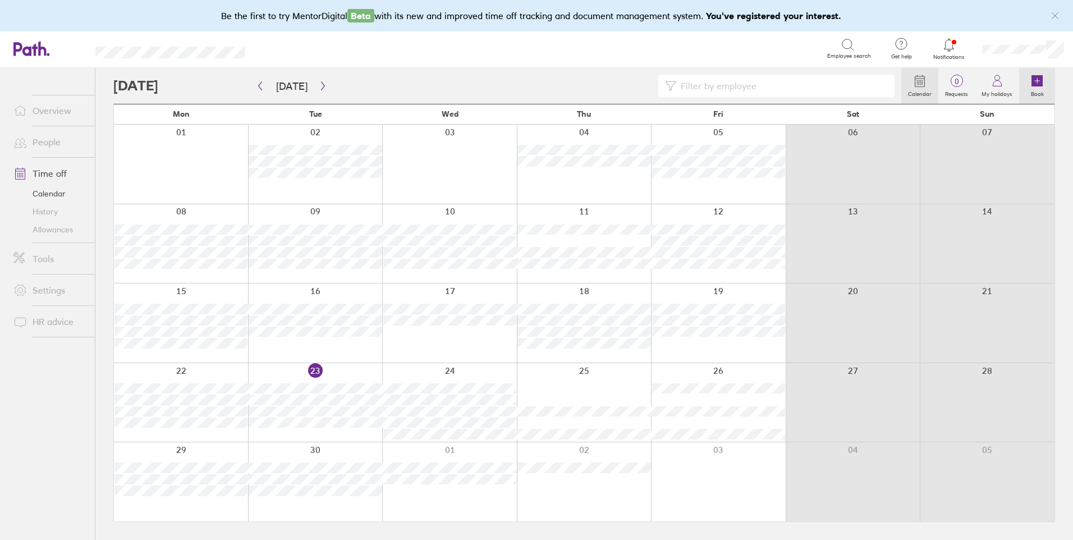
click at [1034, 81] on icon at bounding box center [1037, 80] width 11 height 11
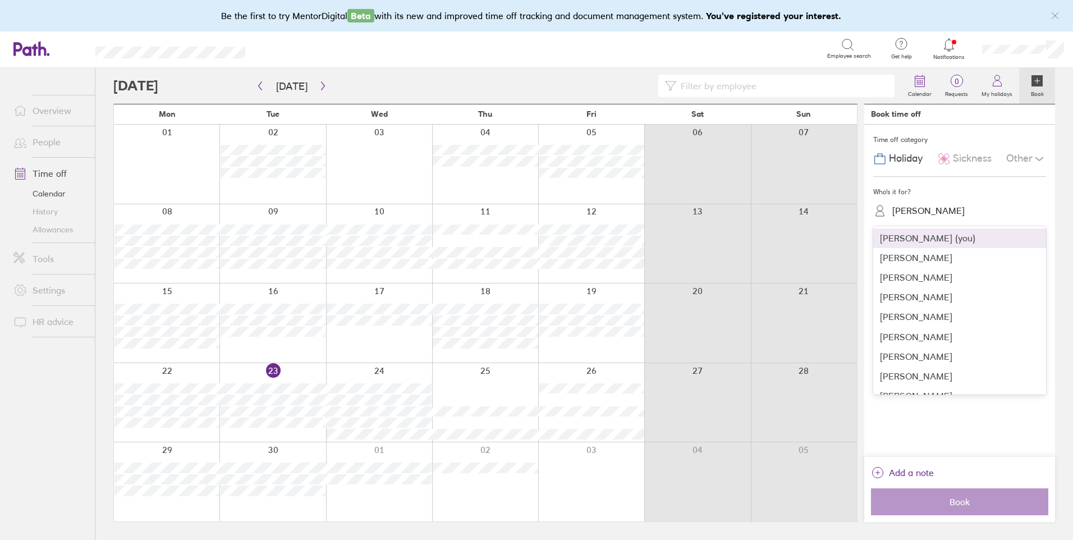
click at [941, 213] on div "Helen Sumner" at bounding box center [928, 210] width 72 height 11
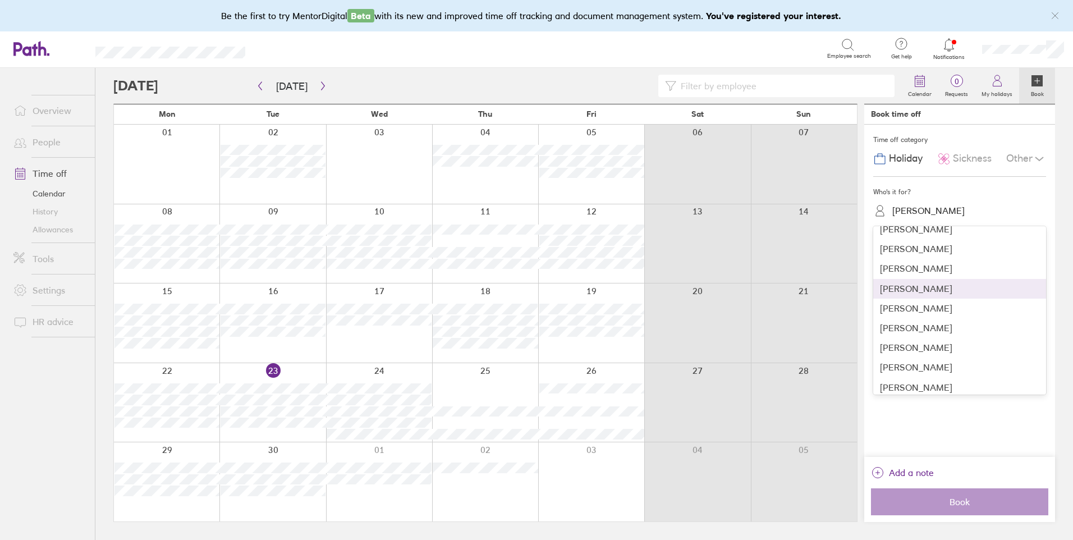
click at [903, 290] on div "Janet Rogers" at bounding box center [959, 289] width 173 height 20
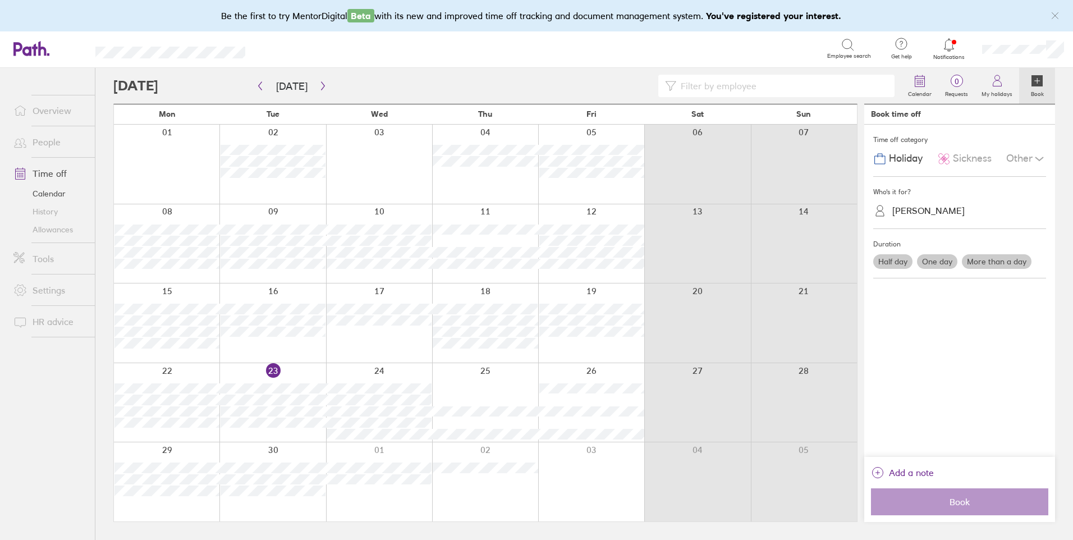
click at [934, 259] on label "One day" at bounding box center [937, 261] width 40 height 15
click at [0, 0] on input "One day" at bounding box center [0, 0] width 0 height 0
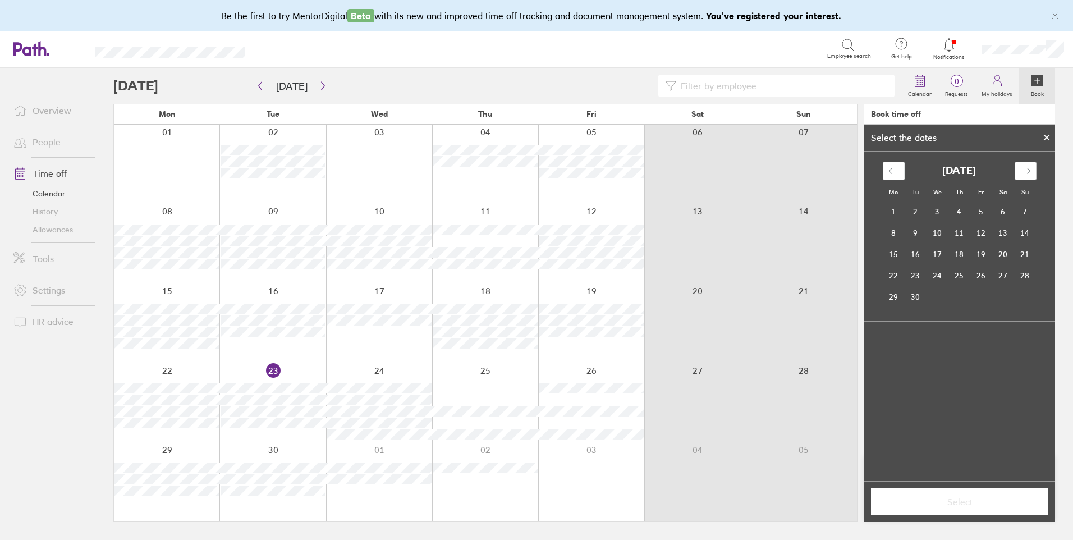
click at [1021, 167] on icon "Move forward to switch to the next month." at bounding box center [1025, 171] width 11 height 11
click at [915, 239] on td "4" at bounding box center [916, 232] width 22 height 21
click at [937, 505] on span "Select" at bounding box center [960, 502] width 162 height 10
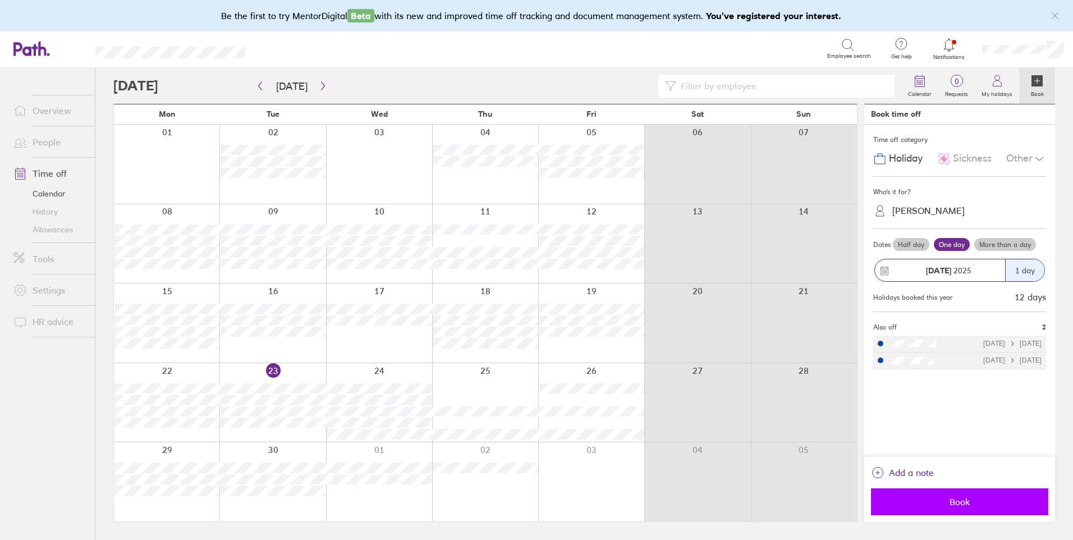
click at [937, 505] on span "Book" at bounding box center [960, 502] width 162 height 10
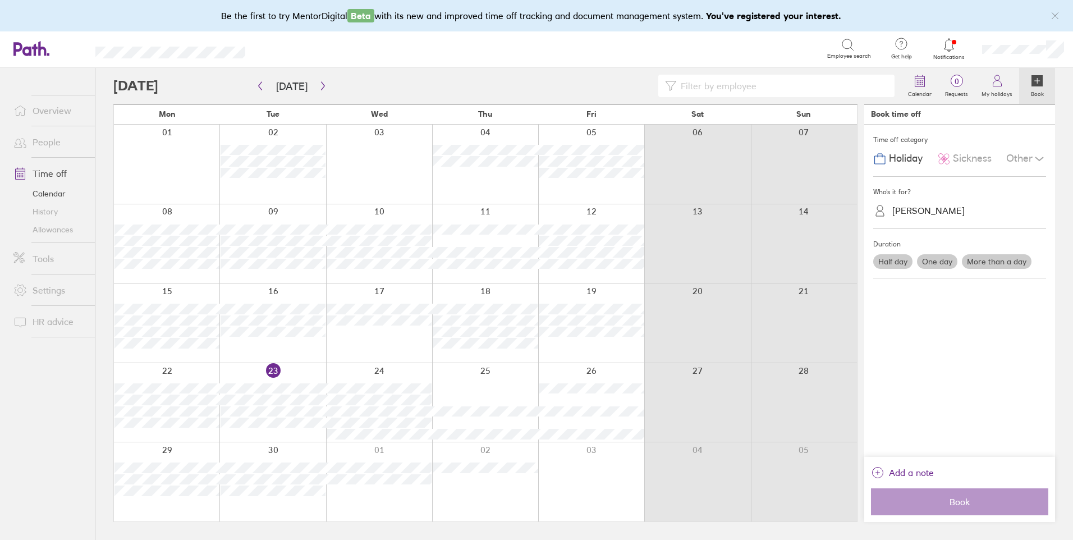
click at [932, 263] on label "One day" at bounding box center [937, 261] width 40 height 15
click at [0, 0] on input "One day" at bounding box center [0, 0] width 0 height 0
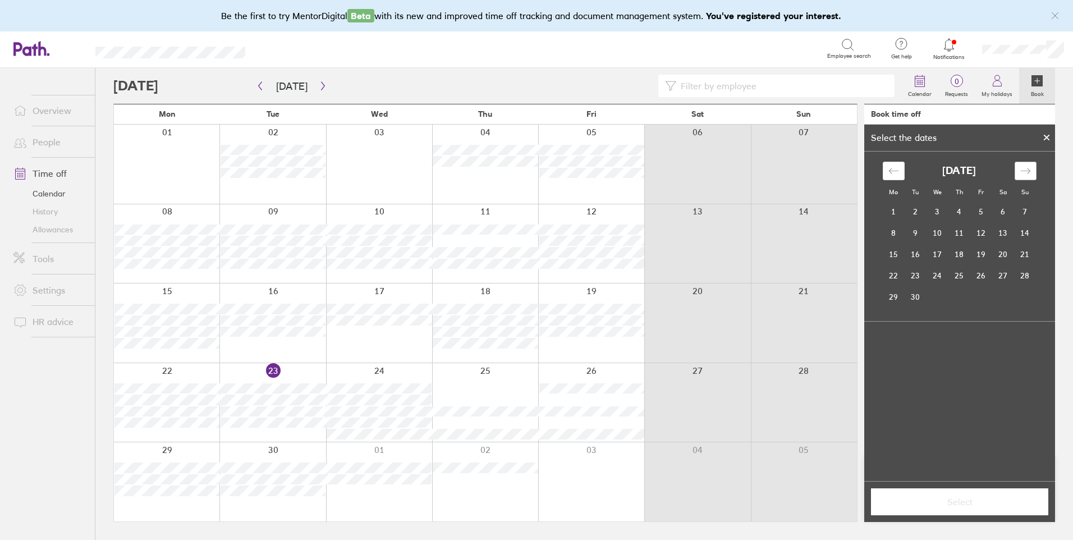
click at [1020, 171] on icon "Move forward to switch to the next month." at bounding box center [1025, 171] width 11 height 11
click at [959, 224] on td "6" at bounding box center [959, 232] width 22 height 21
click at [955, 498] on span "Select" at bounding box center [960, 502] width 162 height 10
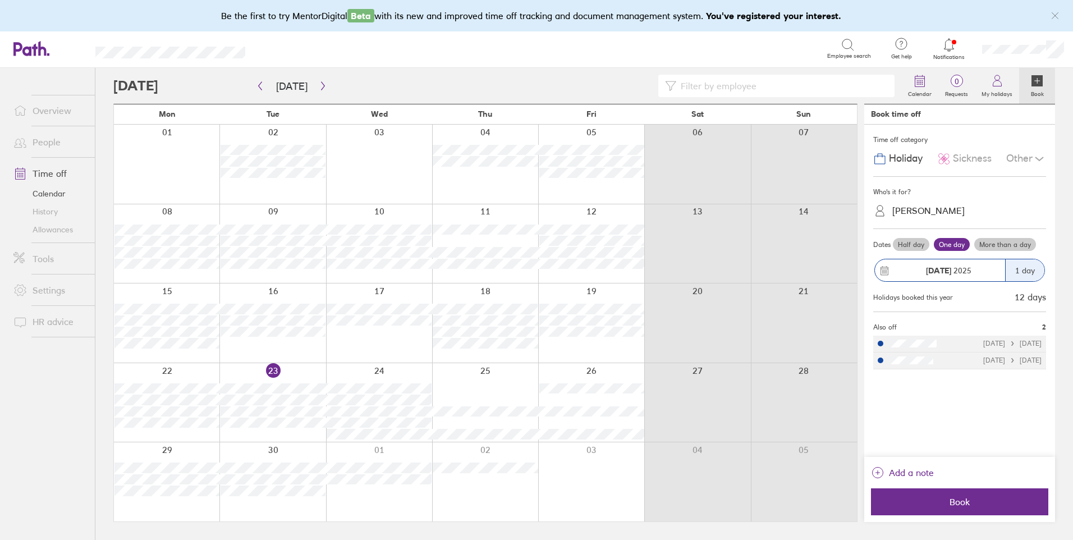
click at [955, 498] on span "Book" at bounding box center [960, 502] width 162 height 10
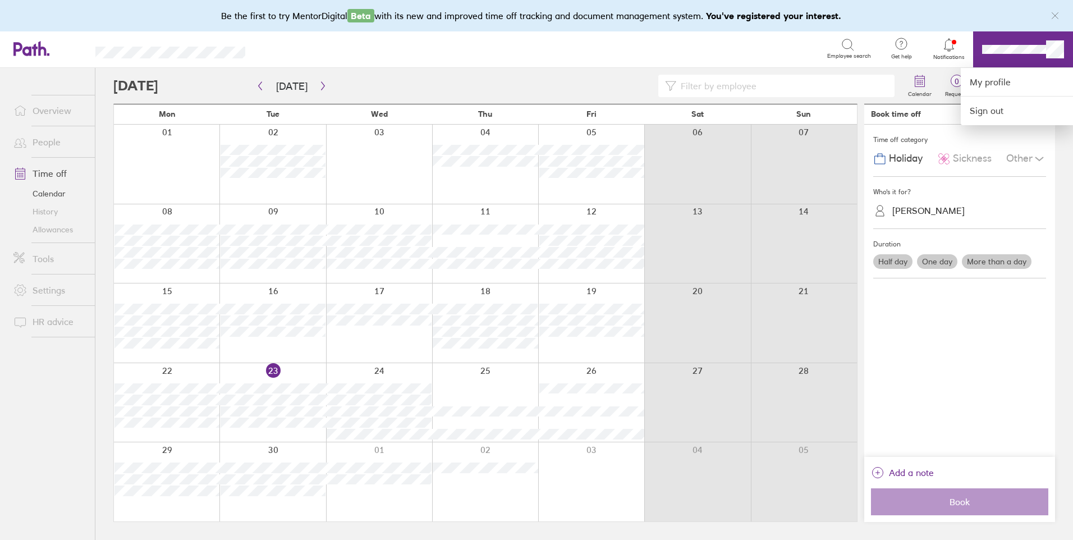
click at [327, 86] on div at bounding box center [536, 270] width 1073 height 540
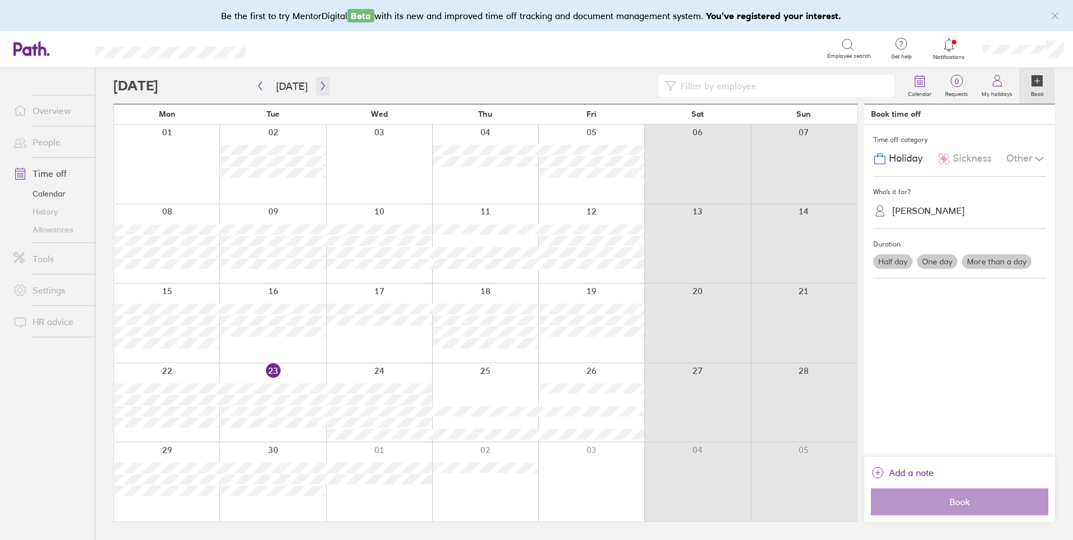
click at [319, 81] on icon "button" at bounding box center [323, 85] width 8 height 9
click at [319, 82] on icon "button" at bounding box center [323, 85] width 8 height 9
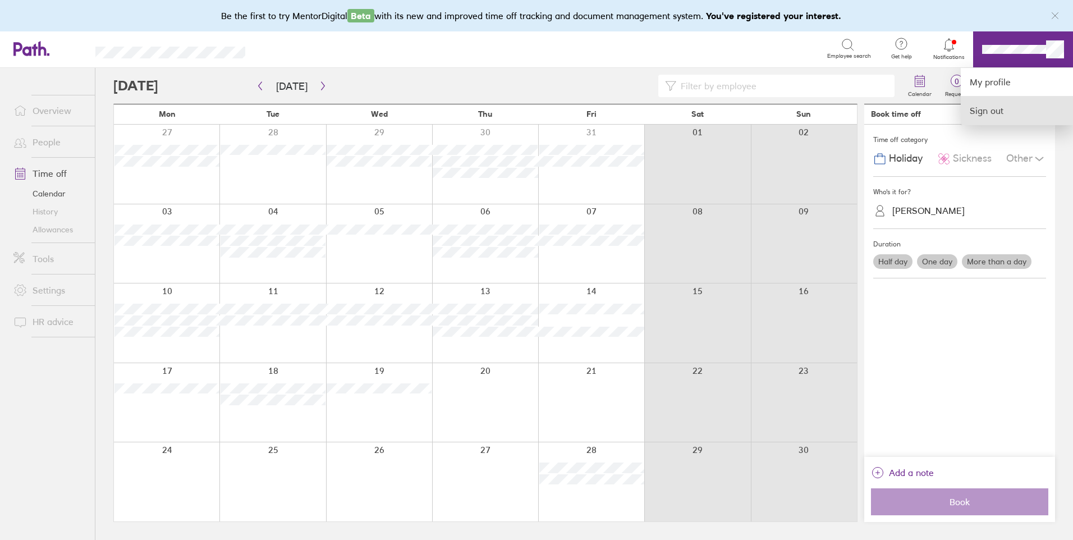
click at [1012, 111] on link "Sign out" at bounding box center [1017, 111] width 112 height 28
